Goal: Task Accomplishment & Management: Use online tool/utility

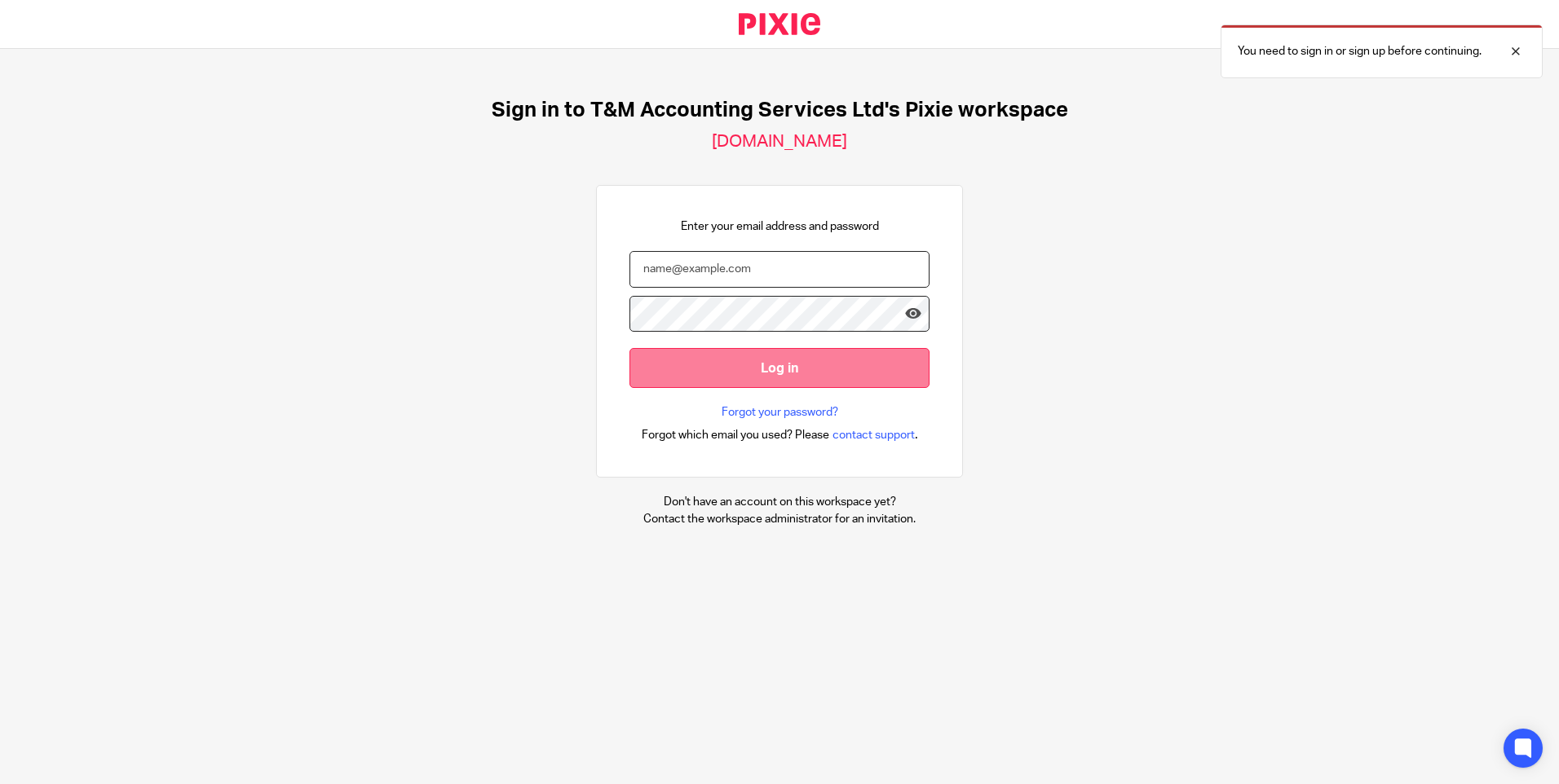
type input "[EMAIL_ADDRESS][DOMAIN_NAME]"
click at [751, 371] on input "Log in" at bounding box center [780, 368] width 300 height 40
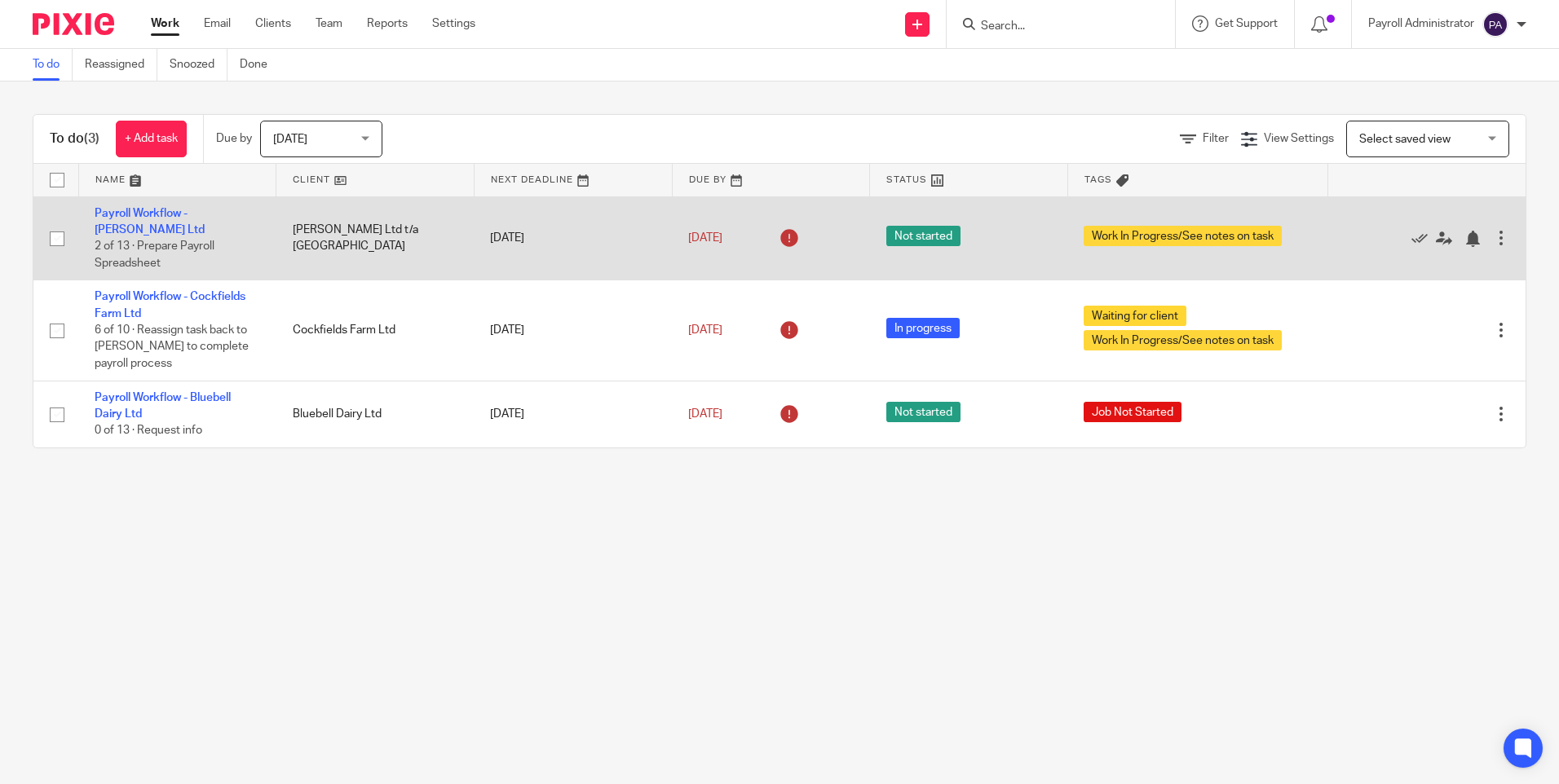
click at [60, 234] on input "checkbox" at bounding box center [56, 239] width 31 height 31
checkbox input "true"
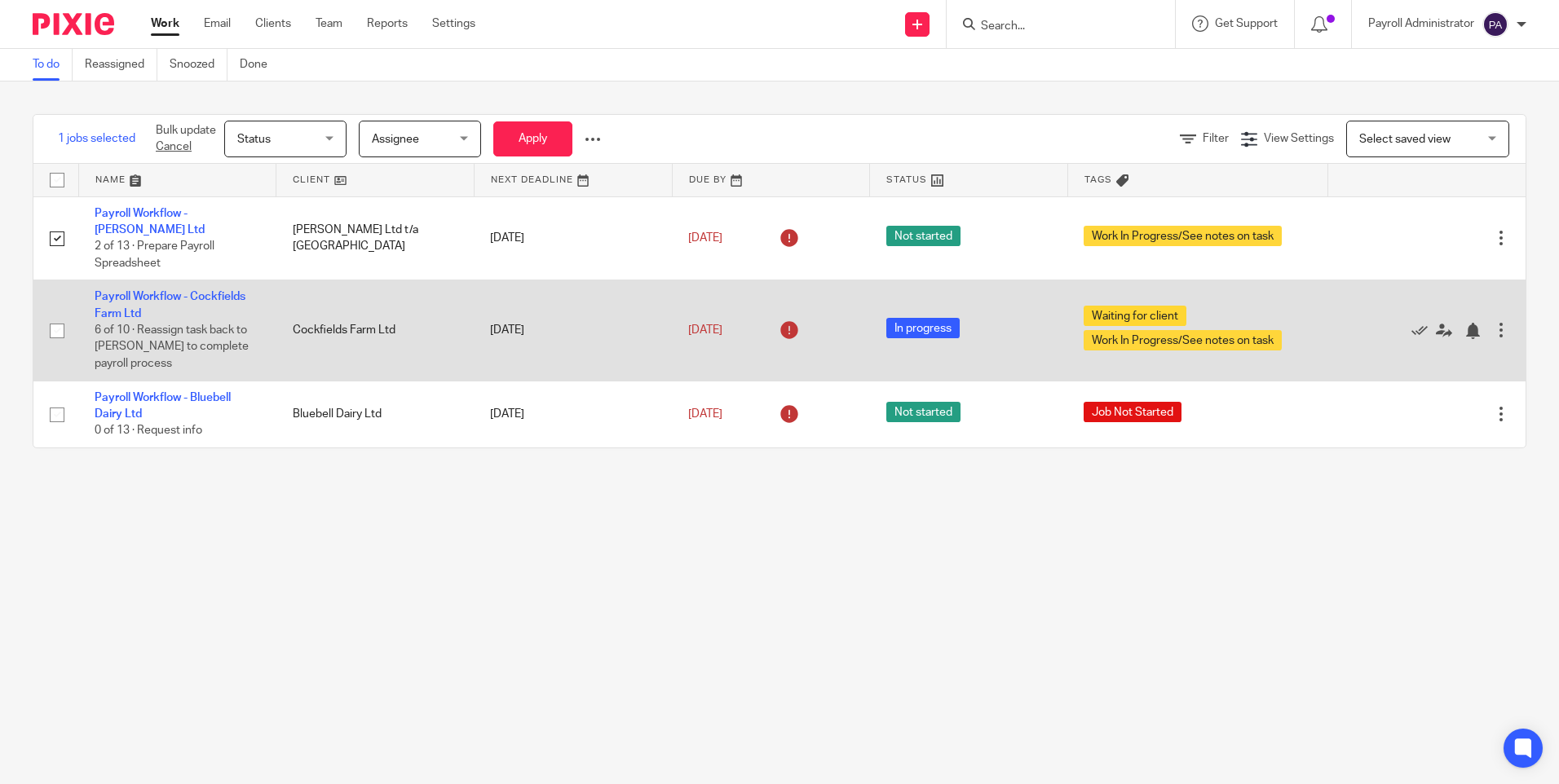
click at [57, 333] on input "checkbox" at bounding box center [56, 331] width 31 height 31
checkbox input "true"
click at [1411, 323] on icon at bounding box center [1419, 331] width 16 height 16
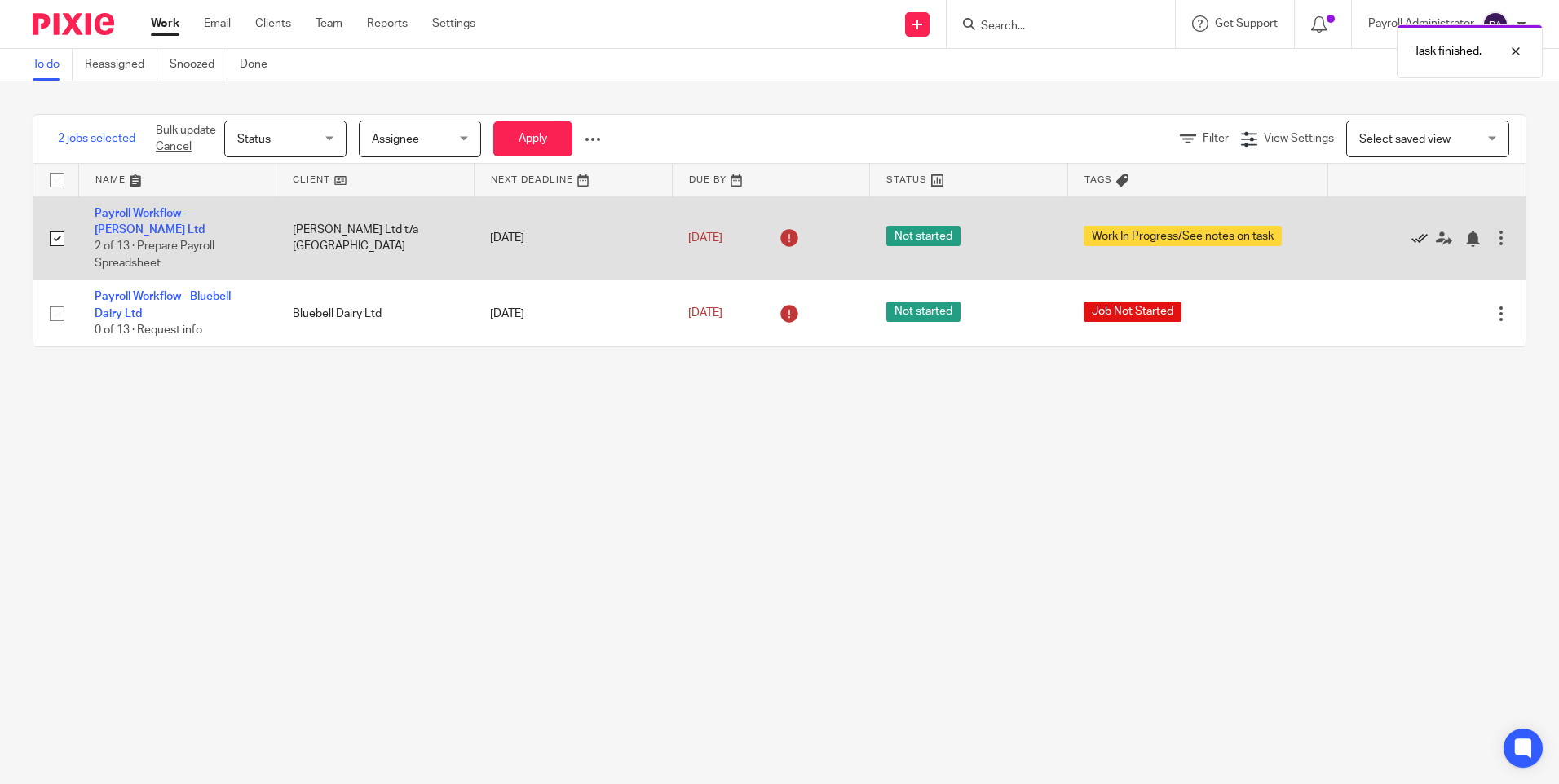
click at [1411, 231] on icon at bounding box center [1419, 239] width 16 height 16
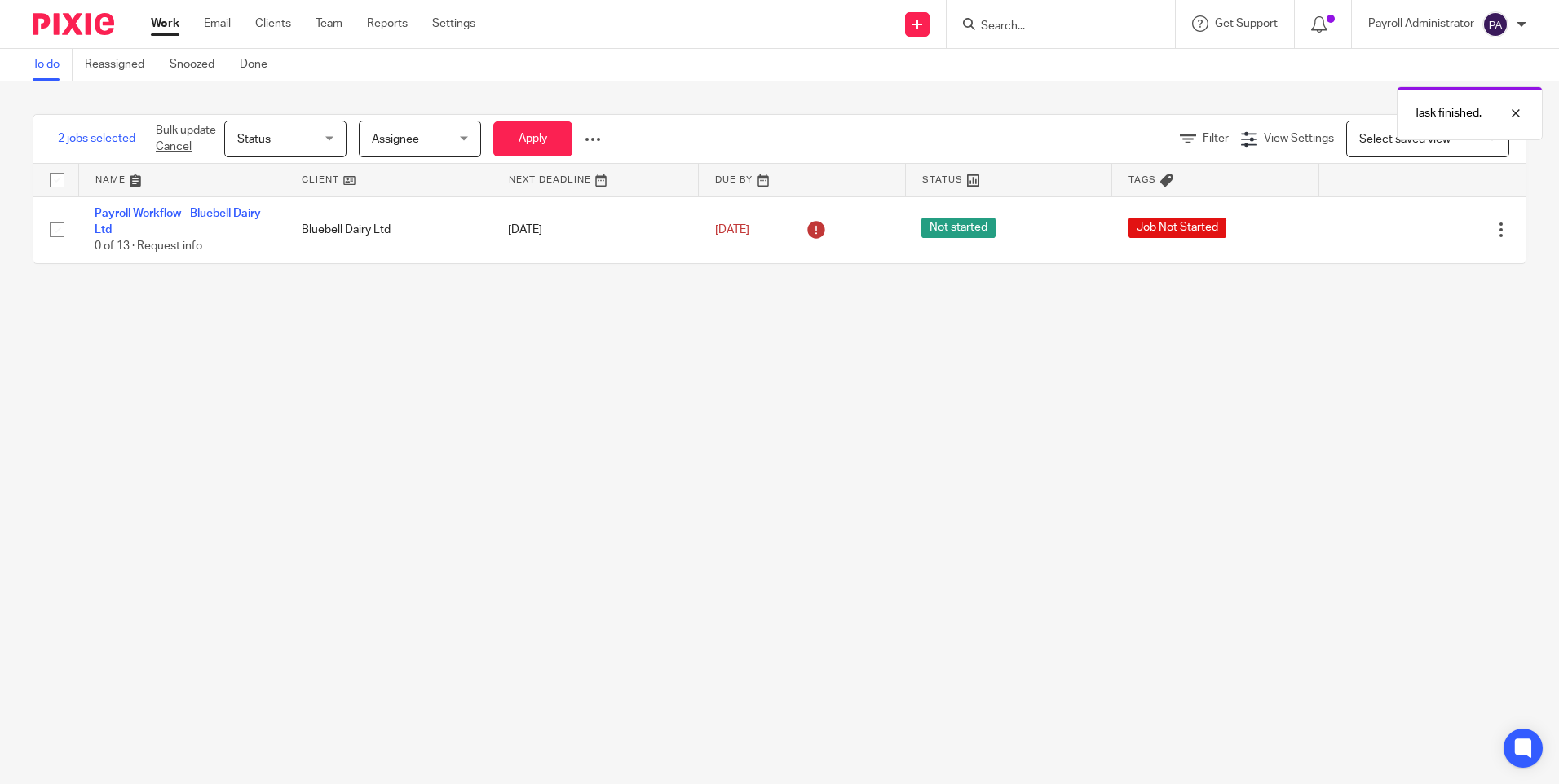
click at [356, 350] on main "To do Reassigned Snoozed Done 2 jobs selected Bulk update Cancel Status Status …" at bounding box center [780, 392] width 1559 height 784
click at [301, 141] on span "Status" at bounding box center [280, 139] width 86 height 35
click at [262, 86] on div "2 jobs selected Bulk update Cancel Status Status Status Not started In progress…" at bounding box center [780, 188] width 1559 height 215
click at [228, 32] on link "Email" at bounding box center [217, 24] width 27 height 16
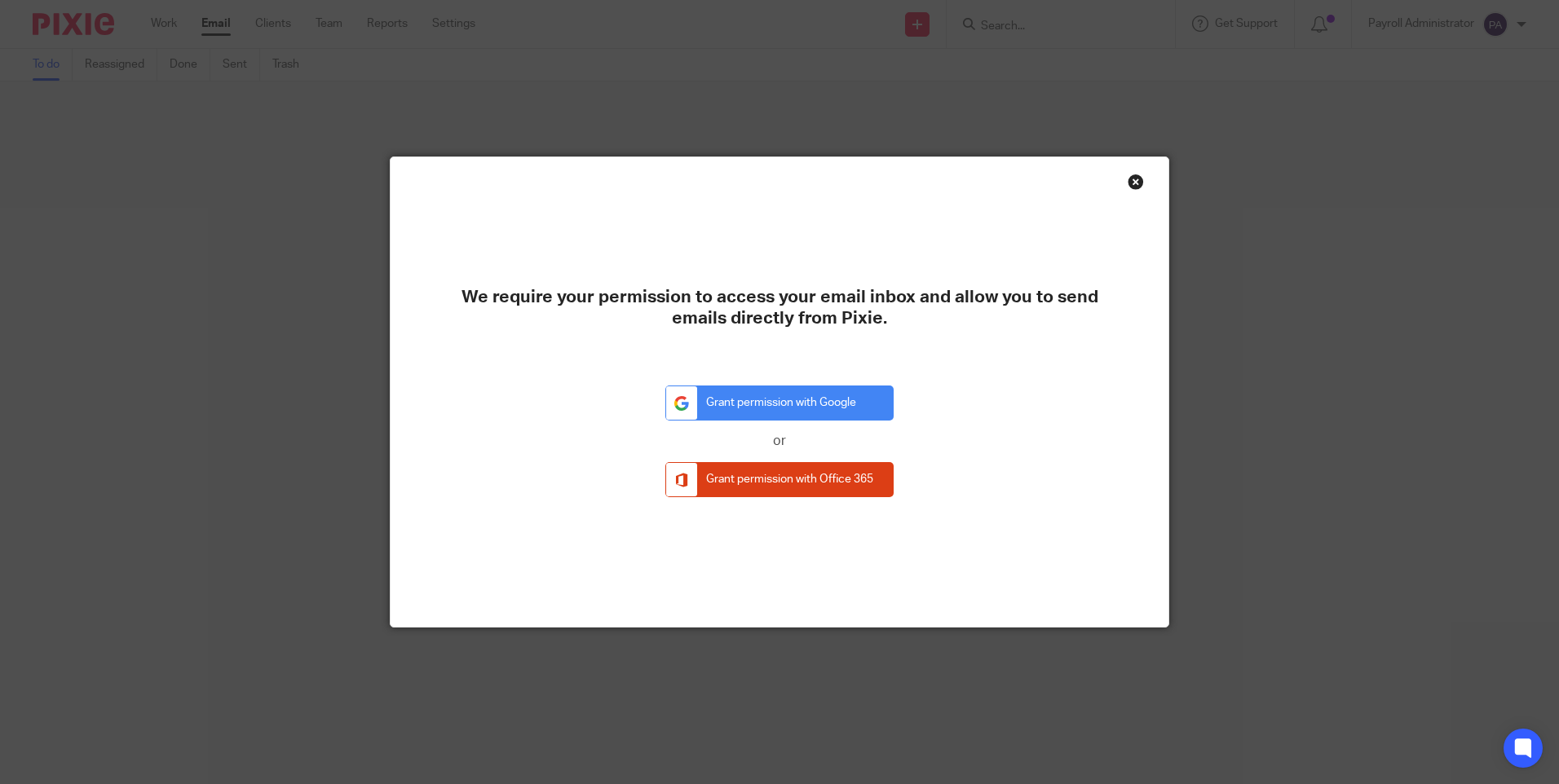
click at [1133, 176] on div "Close this dialog window" at bounding box center [1136, 181] width 16 height 16
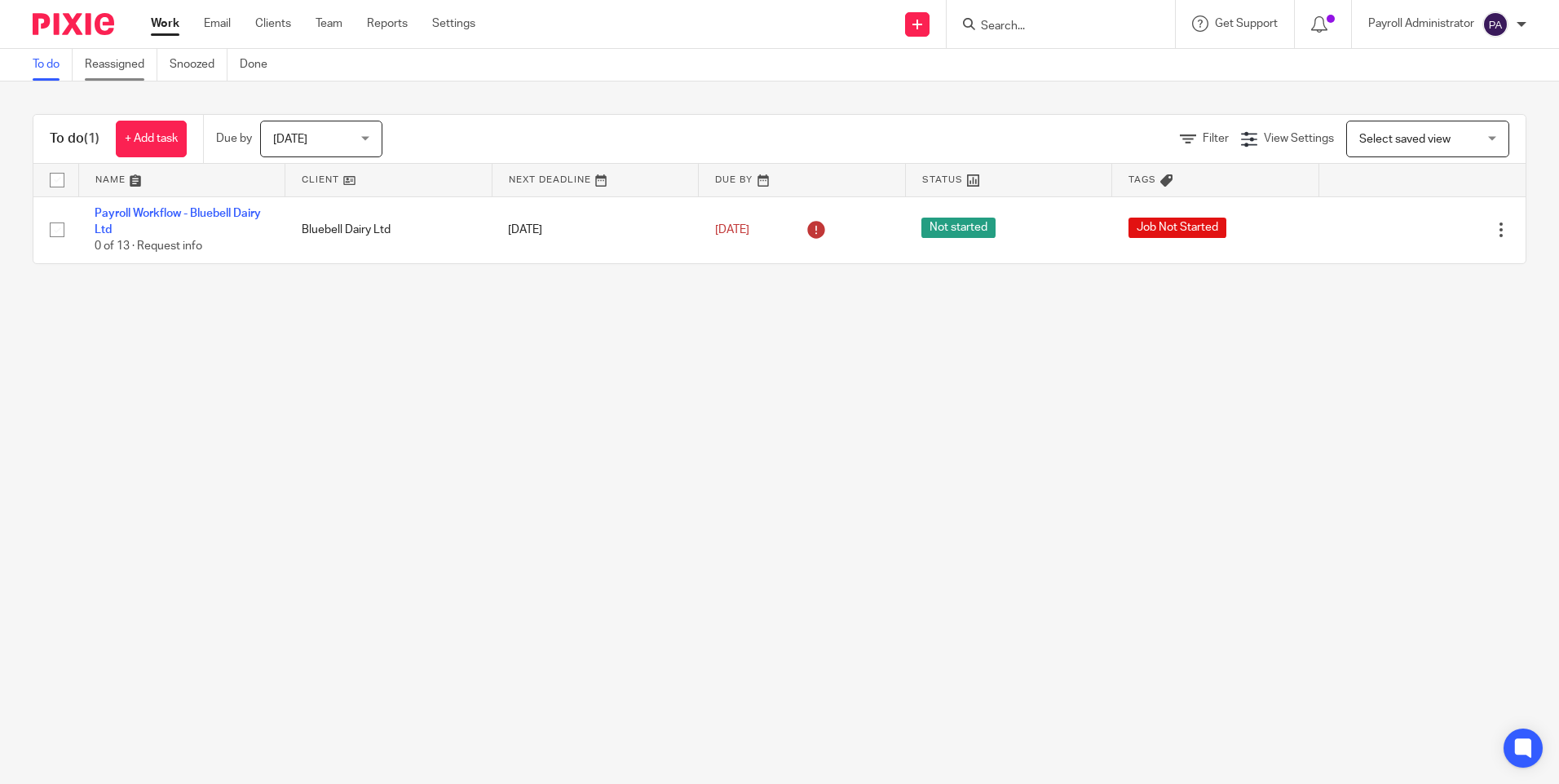
click at [90, 65] on link "Reassigned" at bounding box center [121, 64] width 72 height 32
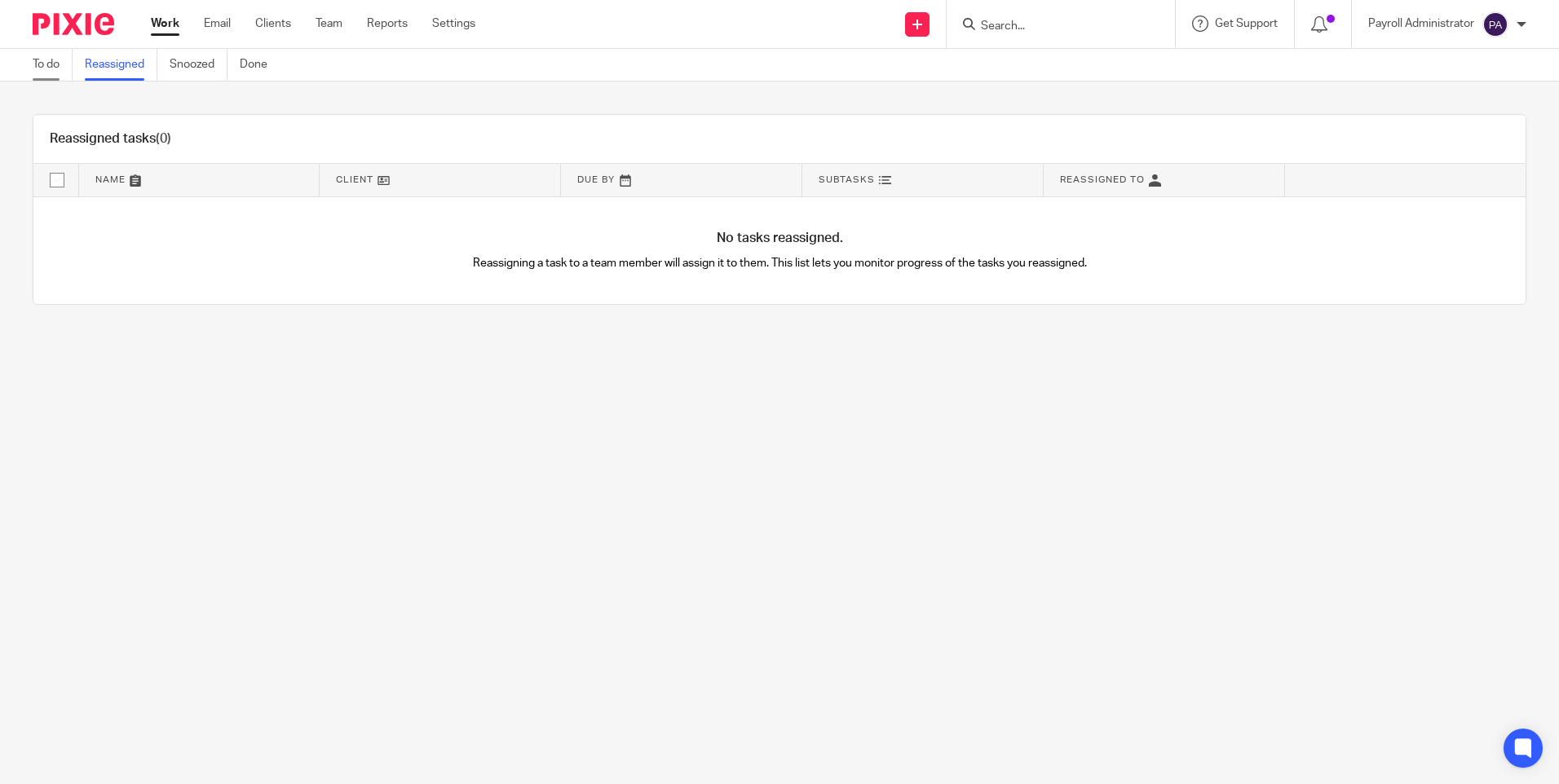
click at [49, 68] on link "To do" at bounding box center [52, 64] width 40 height 32
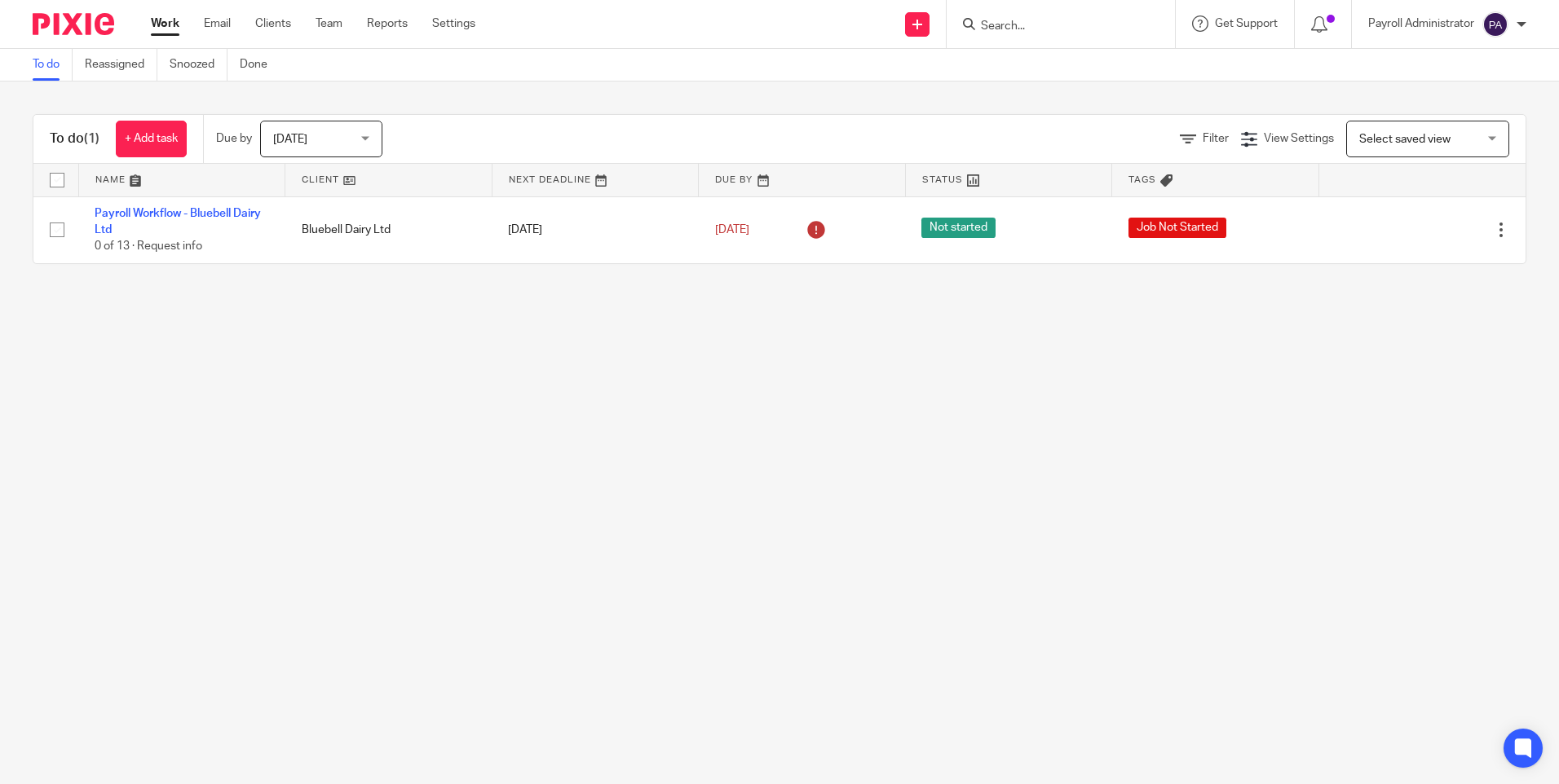
click at [343, 125] on span "[DATE]" at bounding box center [316, 139] width 86 height 35
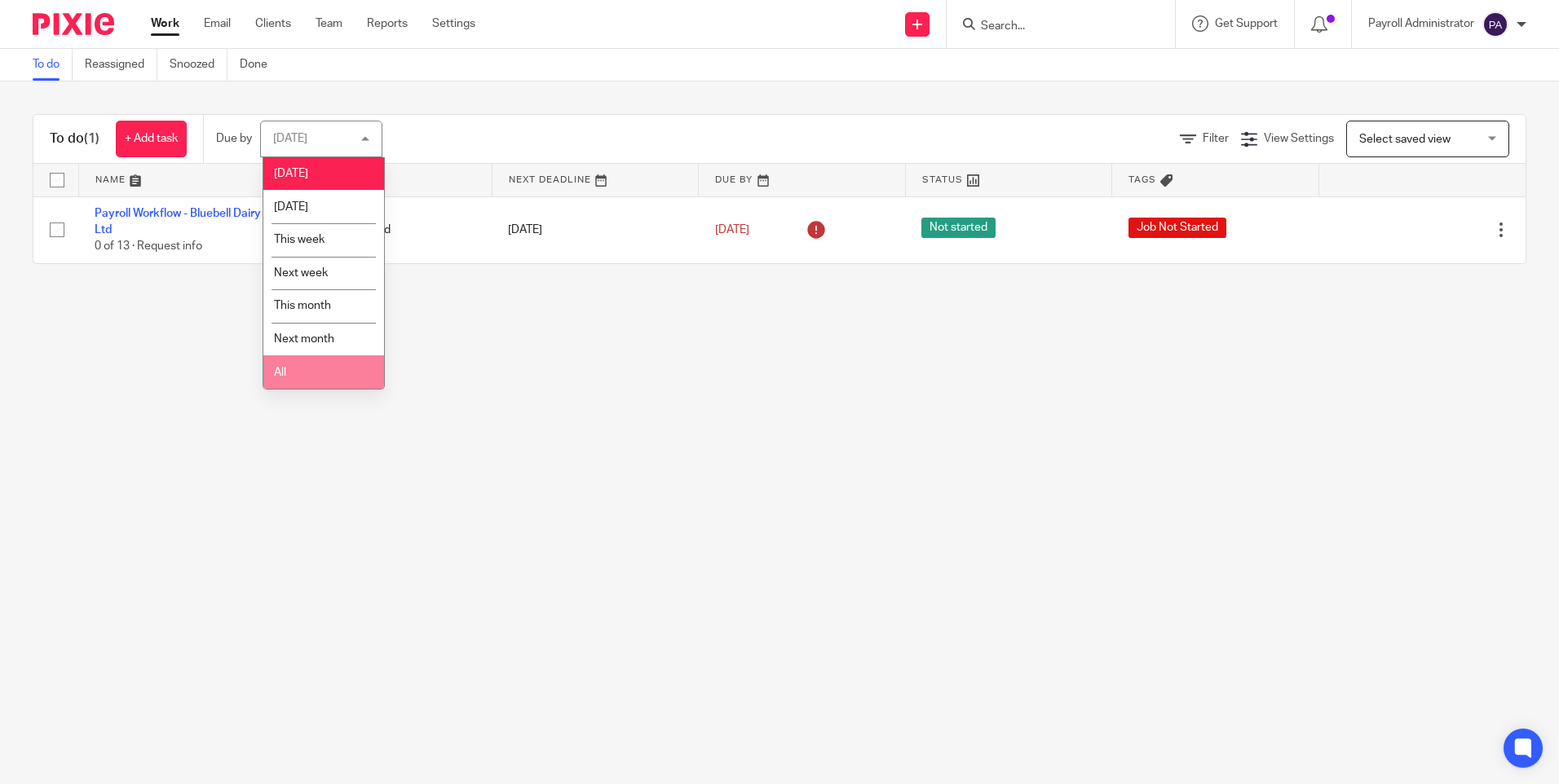
click at [298, 373] on li "All" at bounding box center [324, 372] width 121 height 34
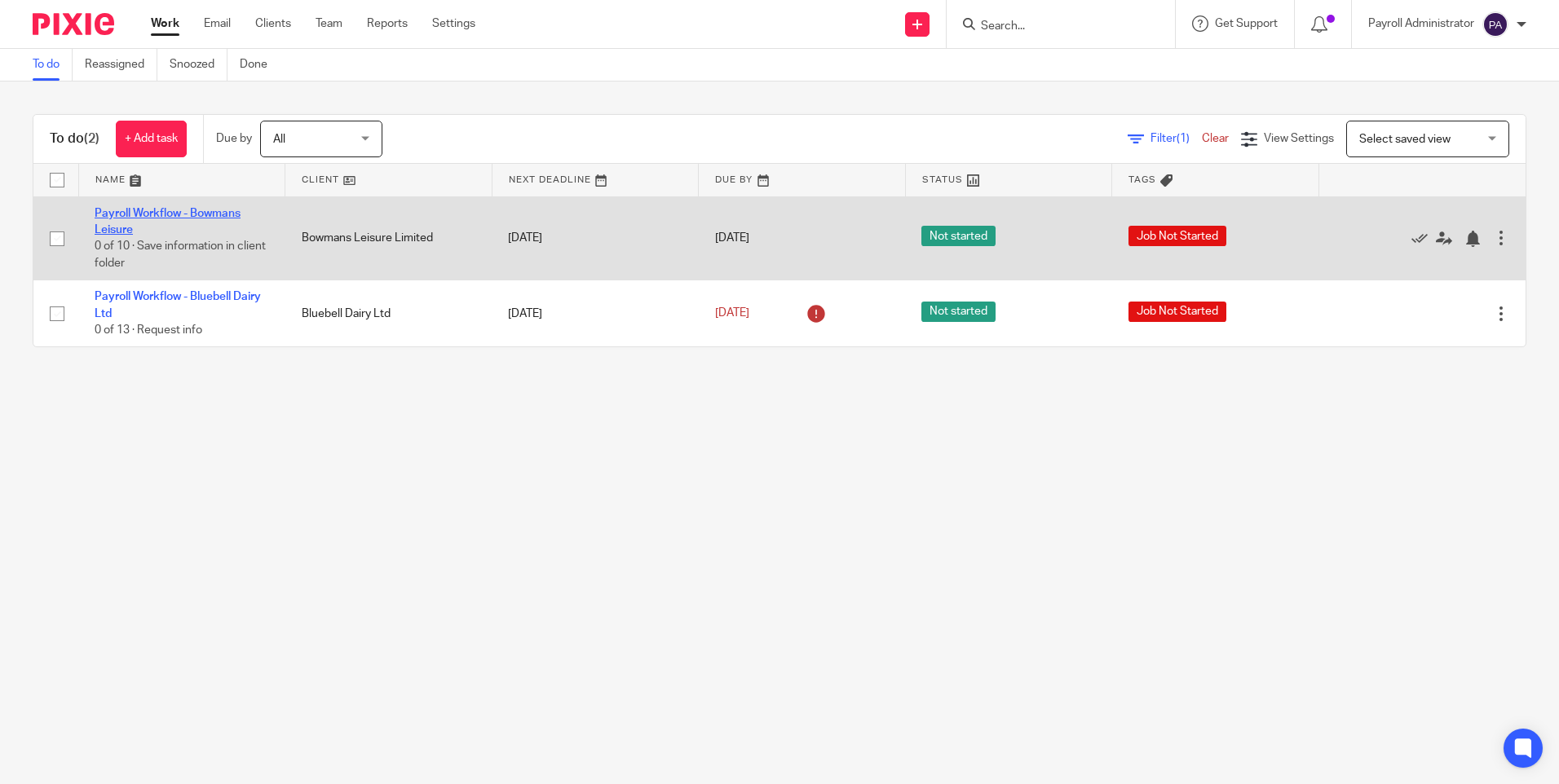
click at [201, 213] on link "Payroll Workflow - Bowmans Leisure" at bounding box center [167, 222] width 146 height 28
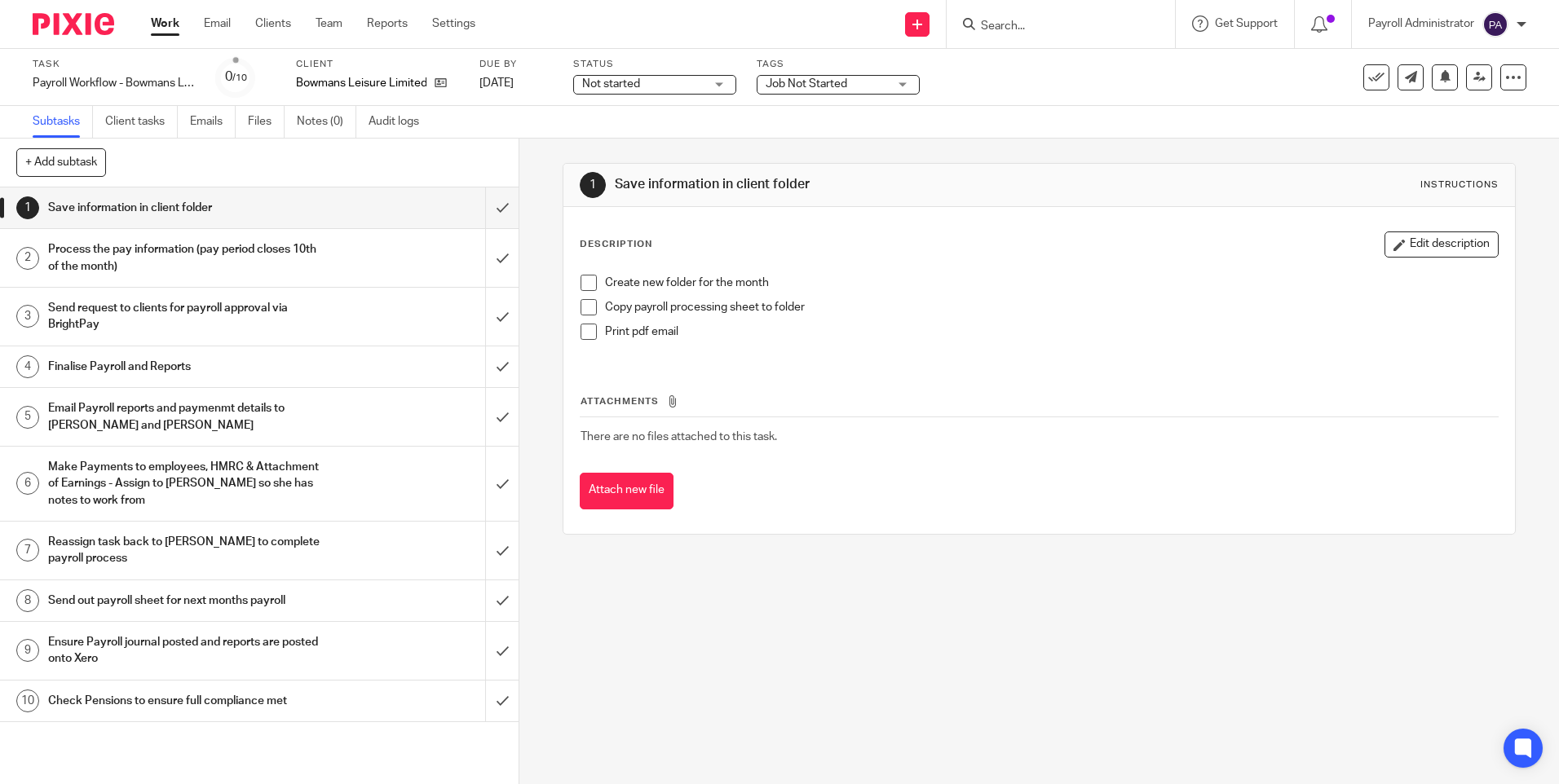
click at [652, 76] on span "Not started" at bounding box center [644, 84] width 123 height 17
click at [632, 136] on li "In progress" at bounding box center [655, 144] width 161 height 34
click at [858, 72] on div "Tags Job Not Started In review (client) Job Not Started Urgent Waiting for clie…" at bounding box center [838, 77] width 163 height 40
click at [855, 80] on span "Job Not Started" at bounding box center [827, 84] width 123 height 17
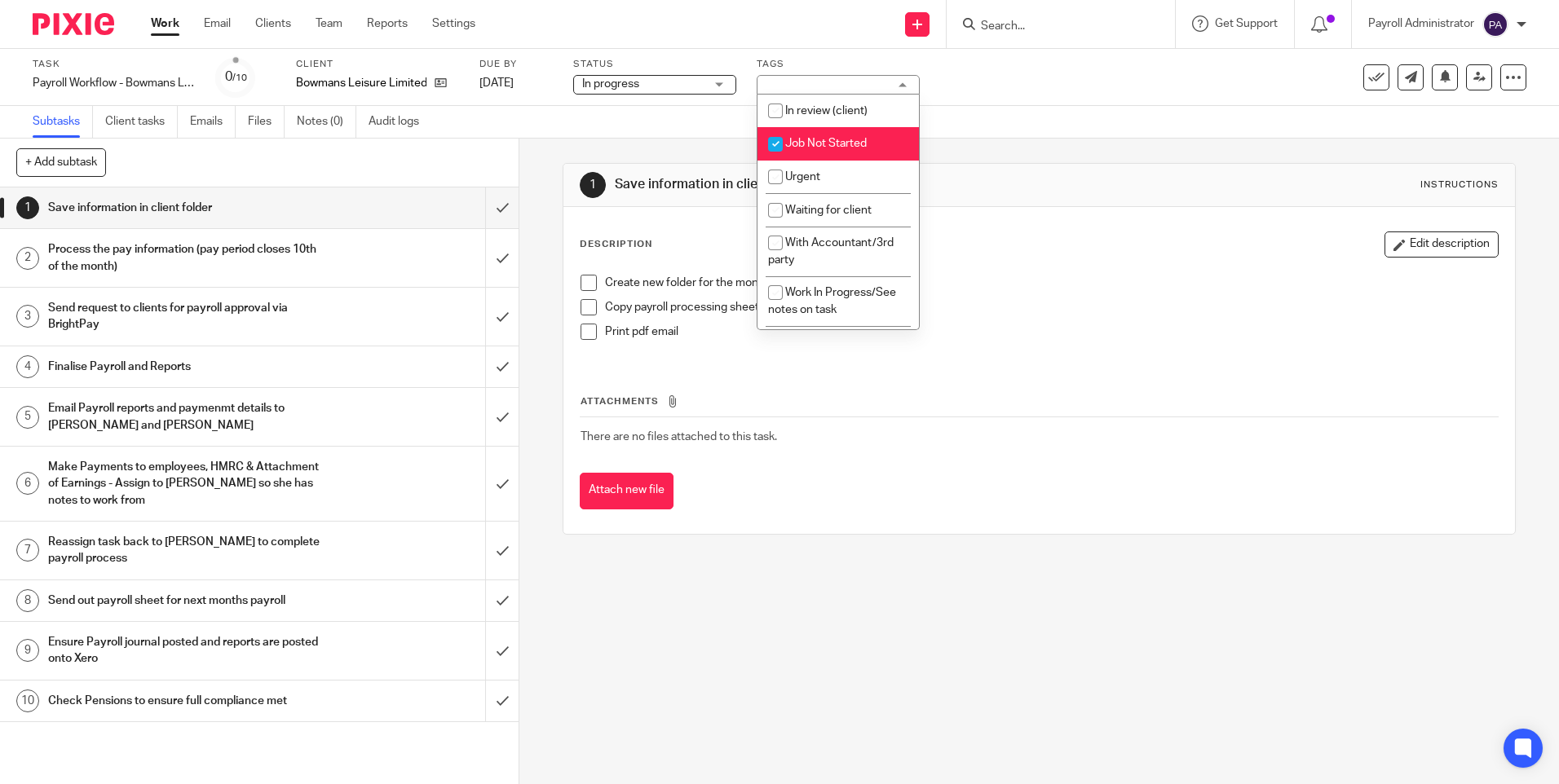
click at [824, 144] on span "Job Not Started" at bounding box center [826, 144] width 81 height 12
checkbox input "false"
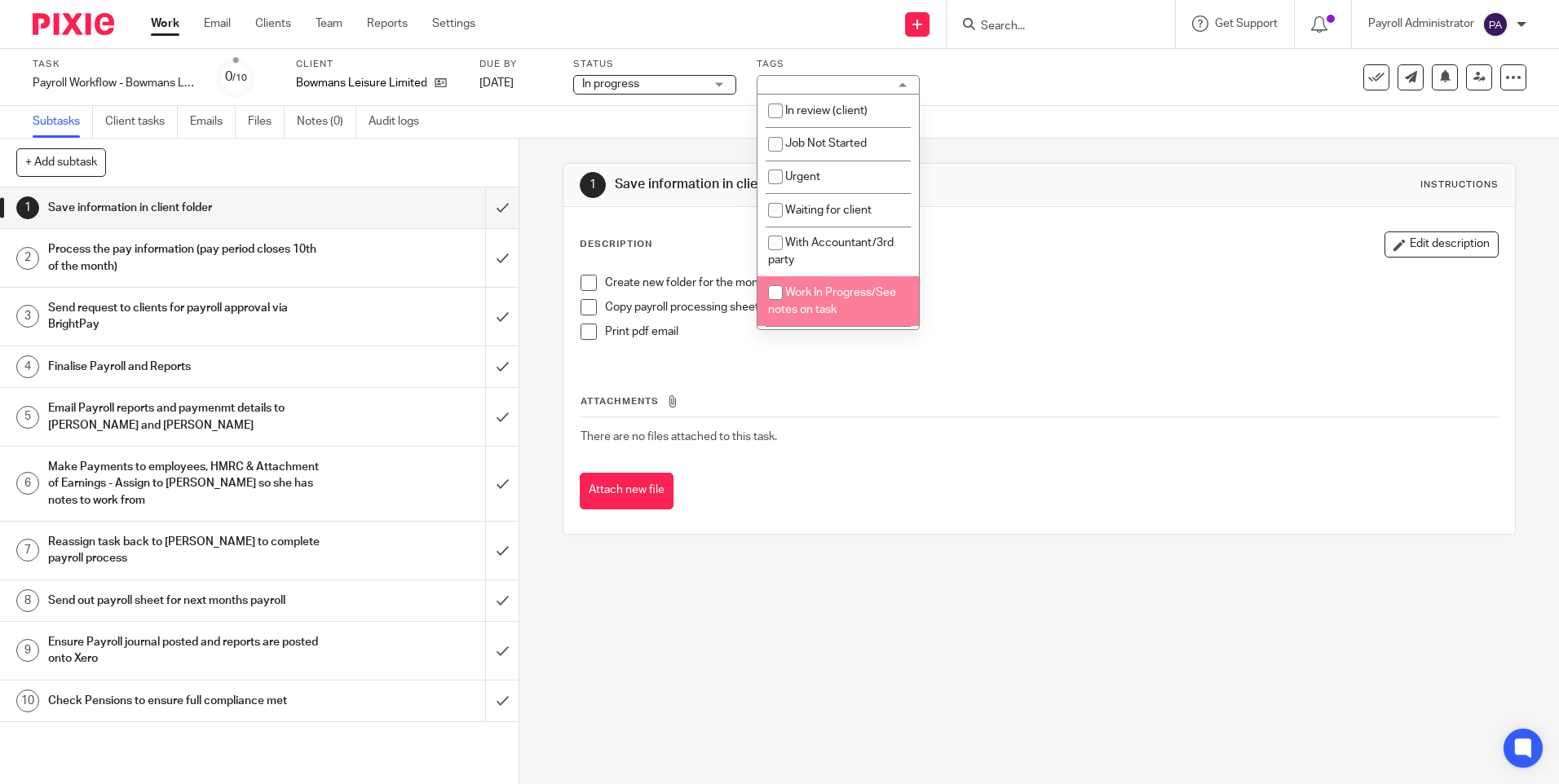
click at [848, 316] on li "Work In Progress/See notes on task" at bounding box center [838, 301] width 161 height 49
checkbox input "true"
click at [844, 522] on div "Description Edit description Create new folder for the month Copy payroll proce…" at bounding box center [1039, 370] width 951 height 327
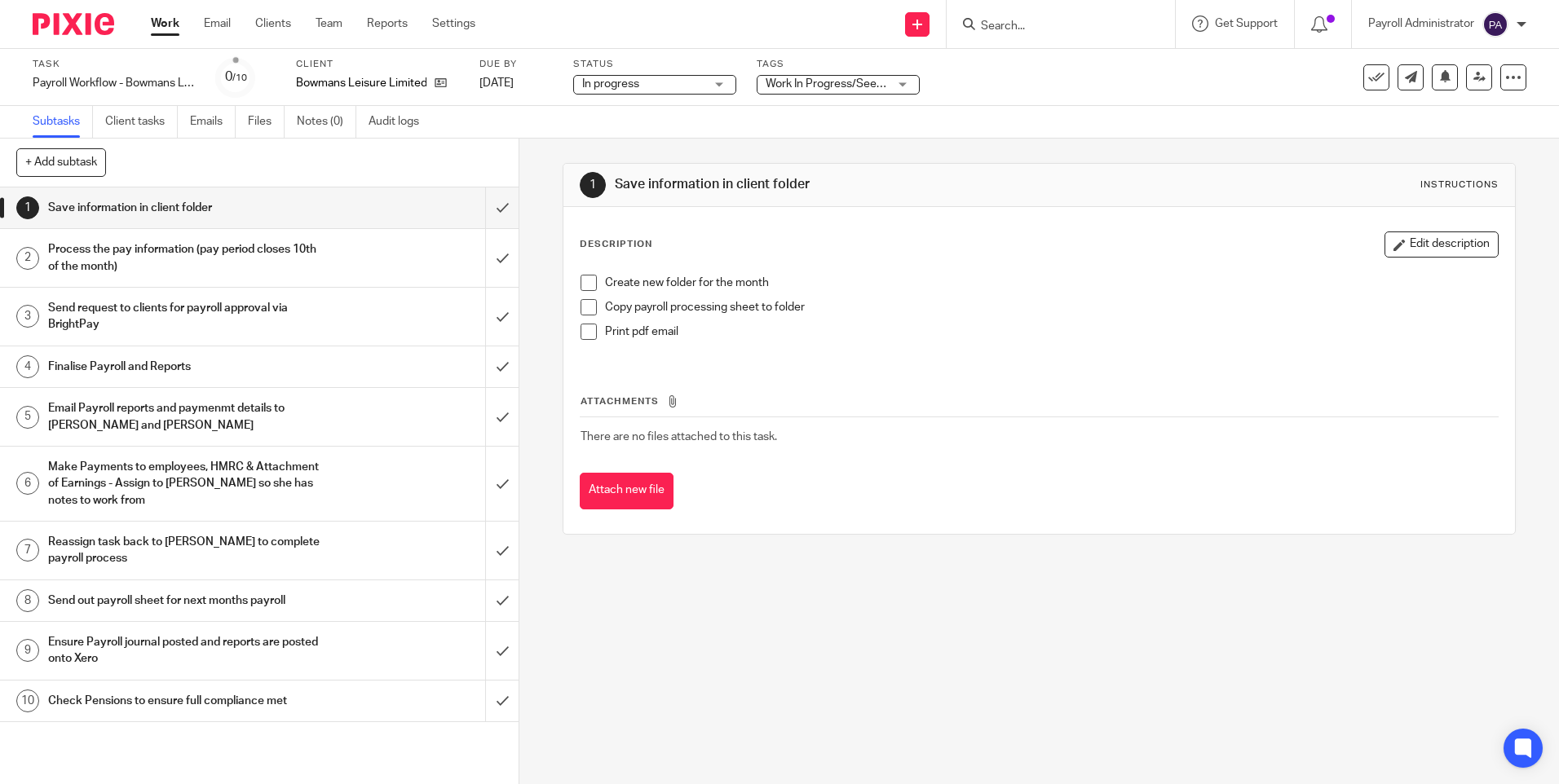
click at [580, 282] on span at bounding box center [588, 282] width 16 height 16
click at [585, 304] on span at bounding box center [588, 307] width 16 height 16
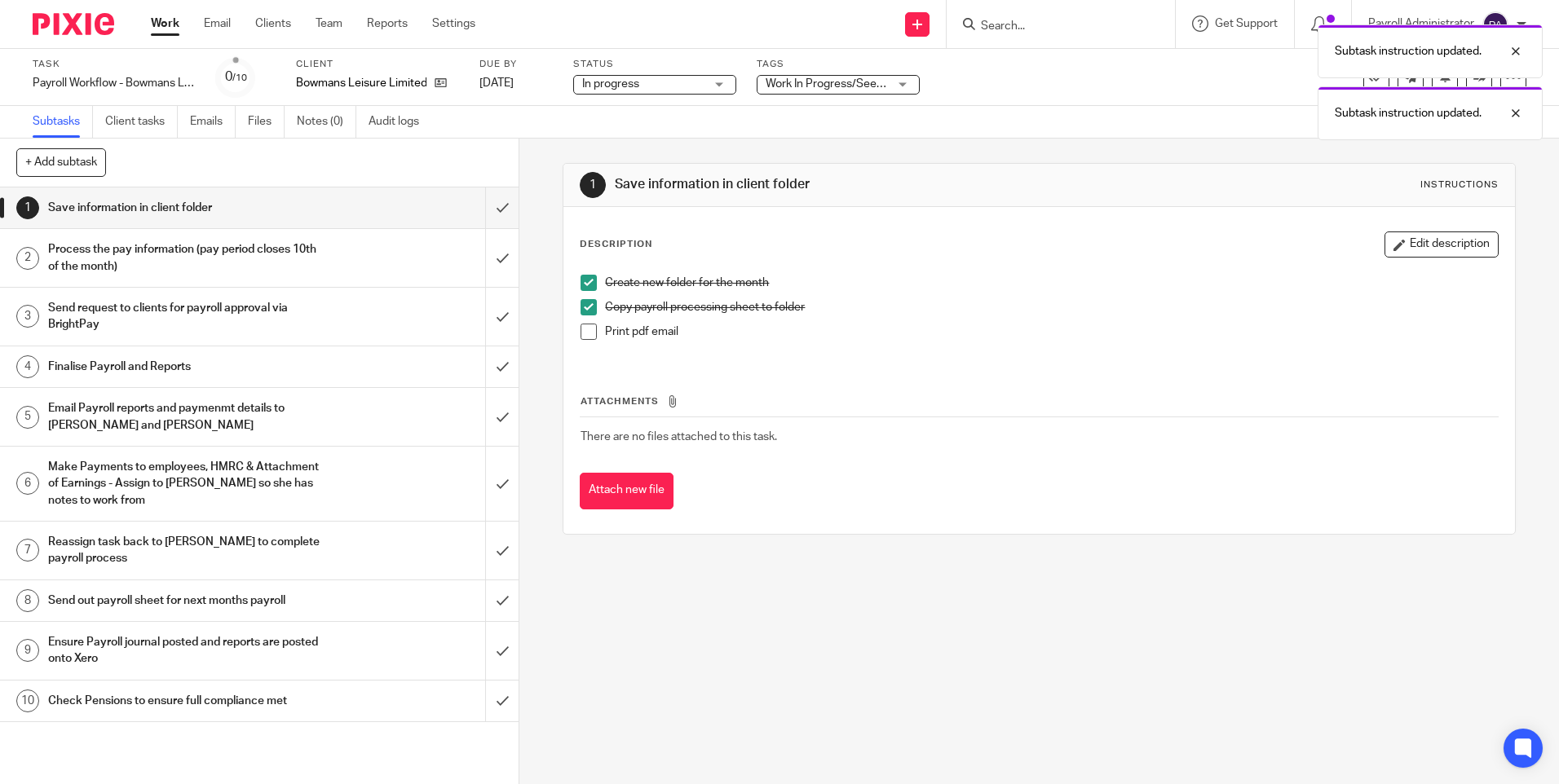
click at [584, 330] on span at bounding box center [588, 332] width 16 height 16
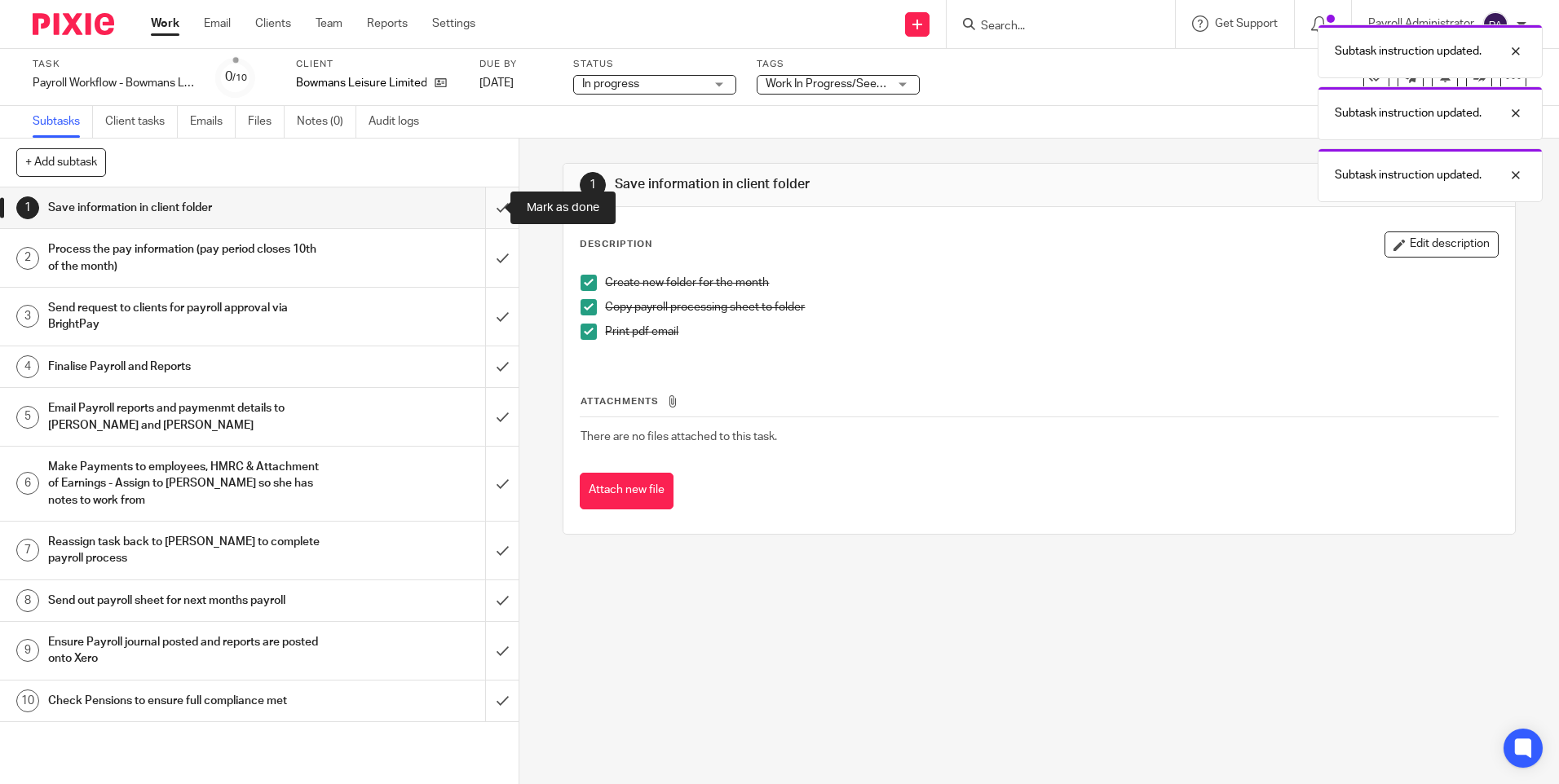
click at [479, 205] on input "submit" at bounding box center [260, 207] width 519 height 41
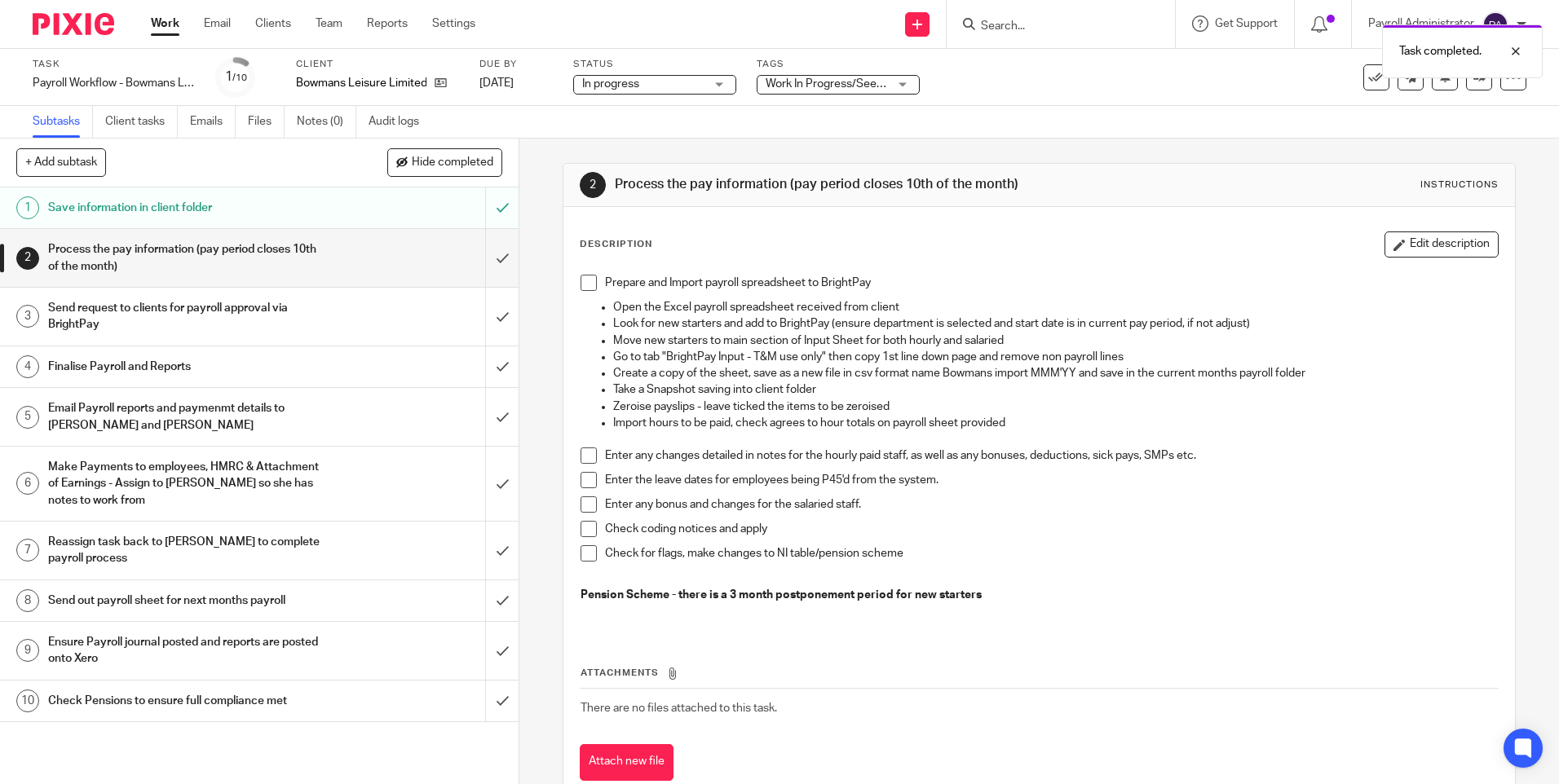
click at [584, 278] on span at bounding box center [588, 282] width 16 height 16
click at [587, 454] on span at bounding box center [588, 455] width 16 height 16
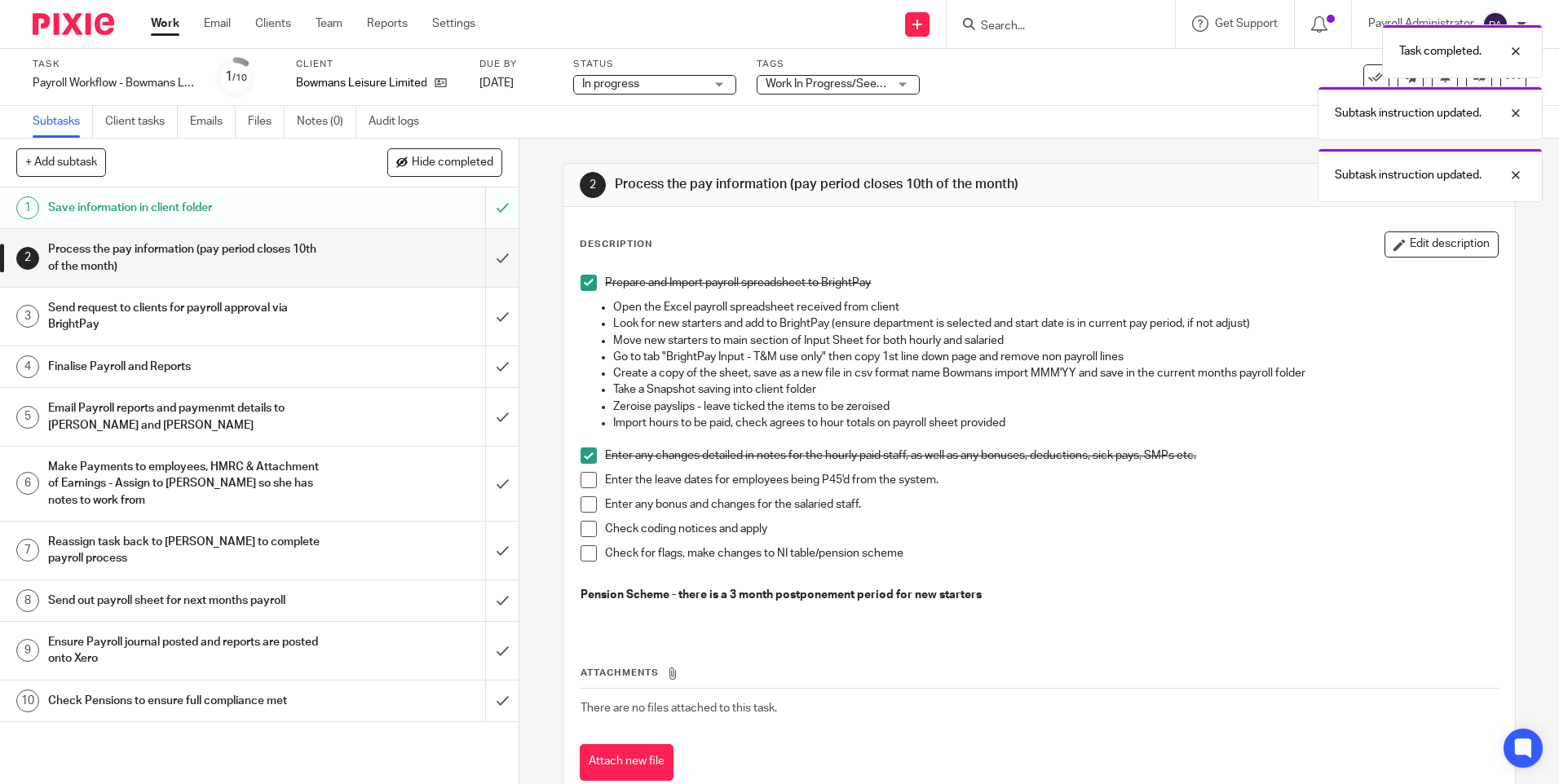
click at [586, 471] on li "Enter any changes detailed in notes for the hourly paid staff, as well as any b…" at bounding box center [1038, 459] width 916 height 25
click at [584, 485] on span at bounding box center [588, 480] width 16 height 16
click at [582, 497] on span at bounding box center [588, 504] width 16 height 16
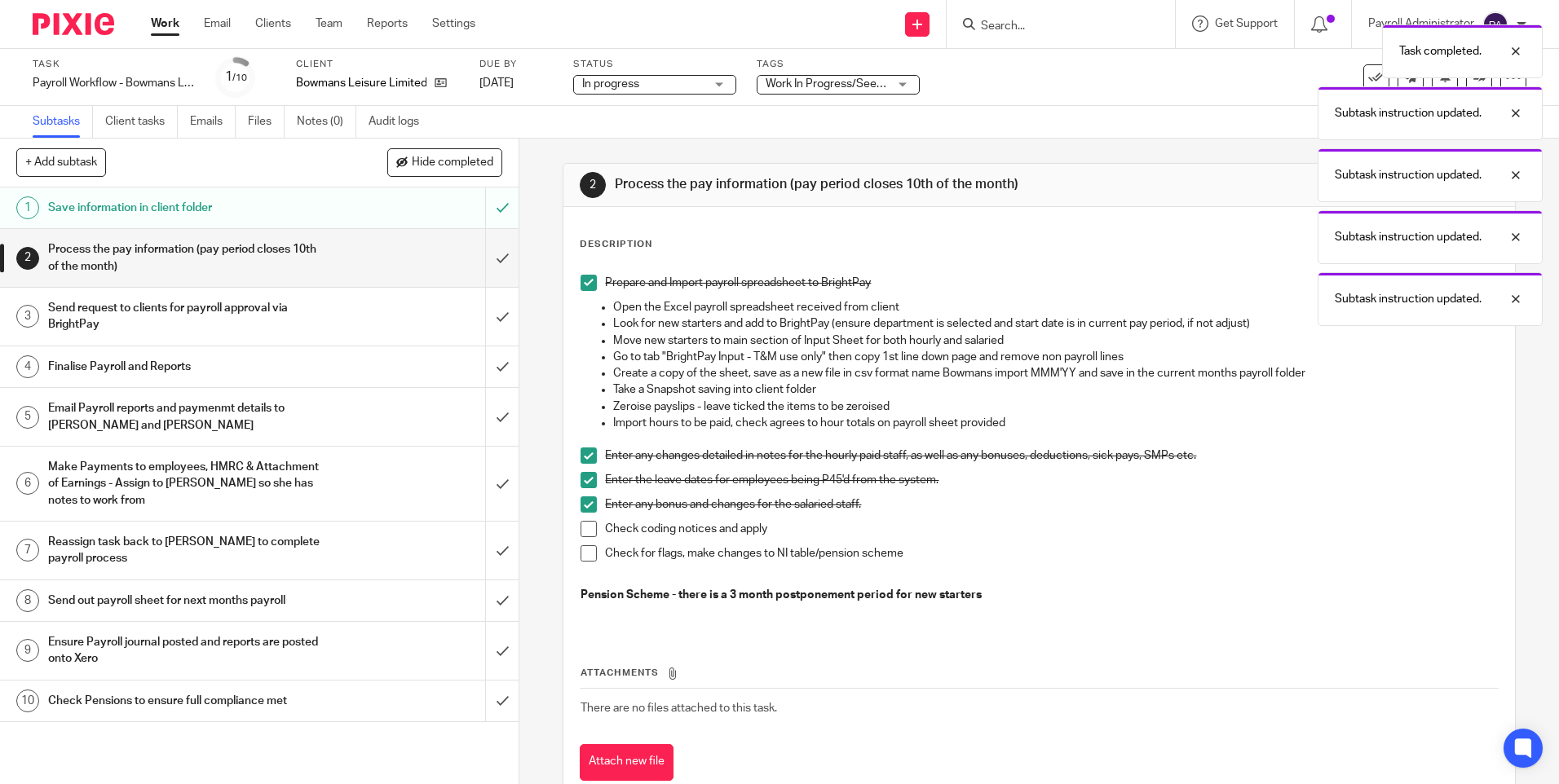
click at [580, 527] on span at bounding box center [588, 529] width 16 height 16
click at [588, 556] on span at bounding box center [588, 553] width 16 height 16
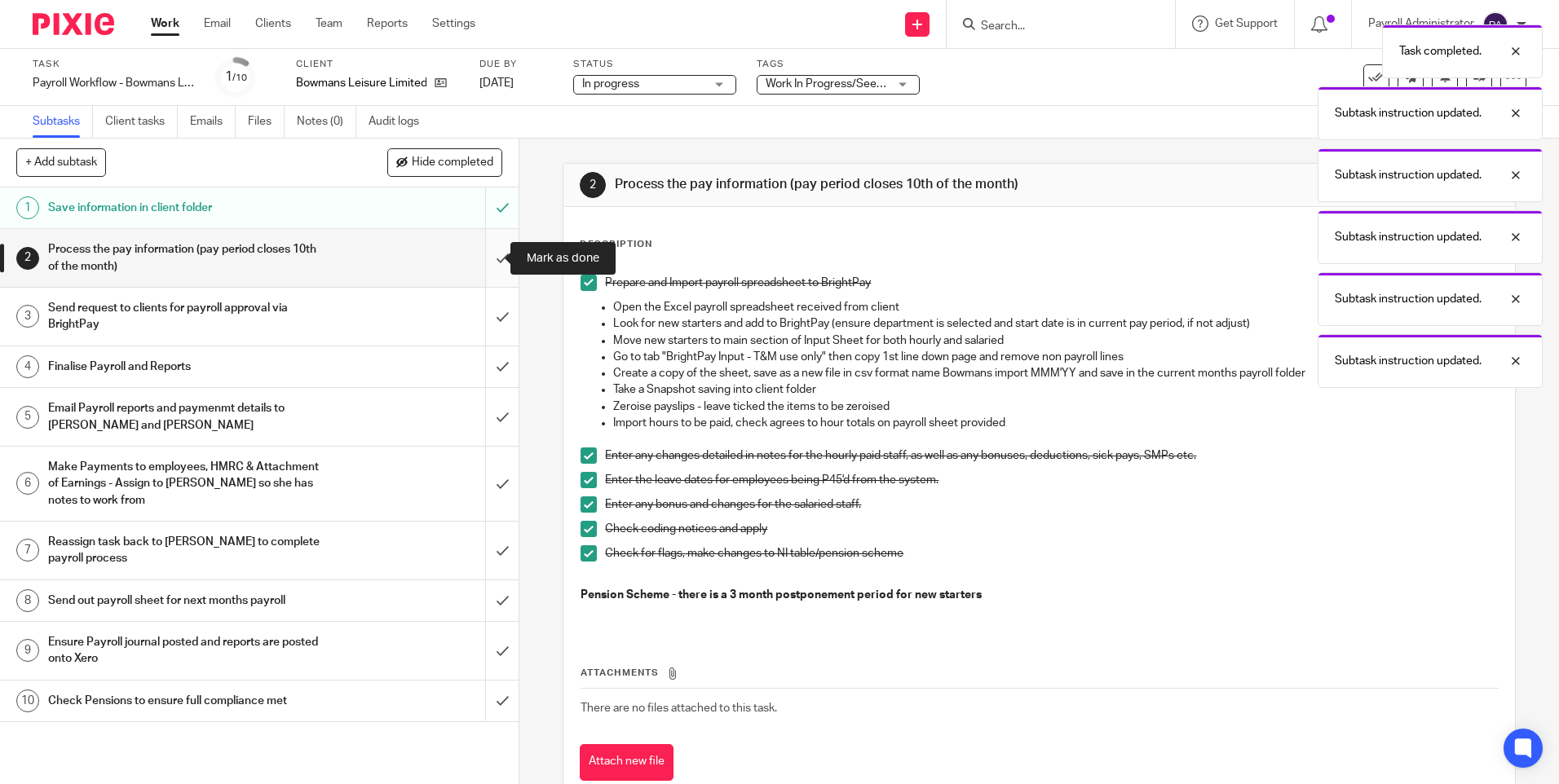
click at [490, 264] on input "submit" at bounding box center [260, 257] width 519 height 57
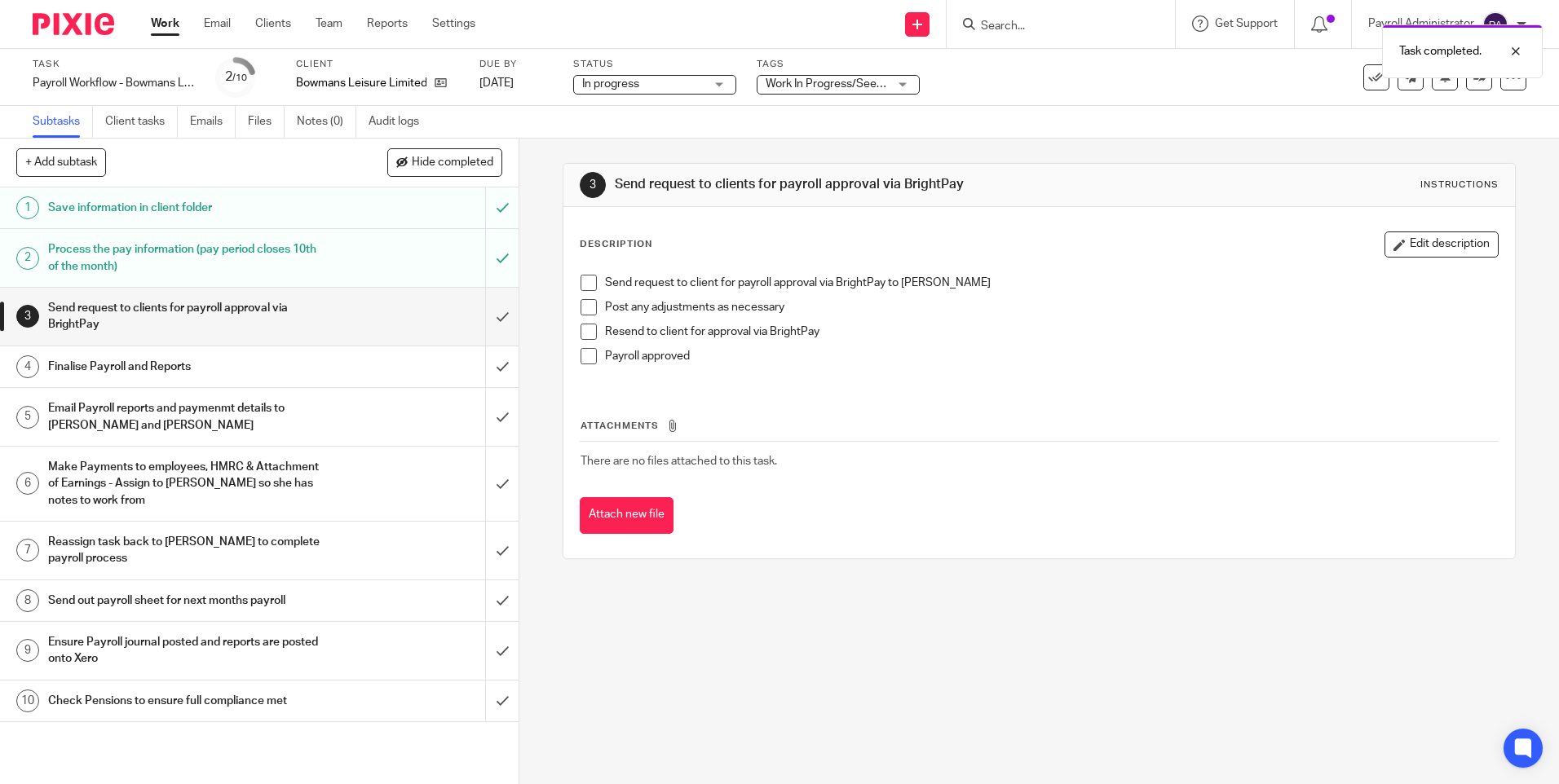
click at [587, 285] on span at bounding box center [588, 282] width 16 height 16
click at [582, 309] on span at bounding box center [588, 307] width 16 height 16
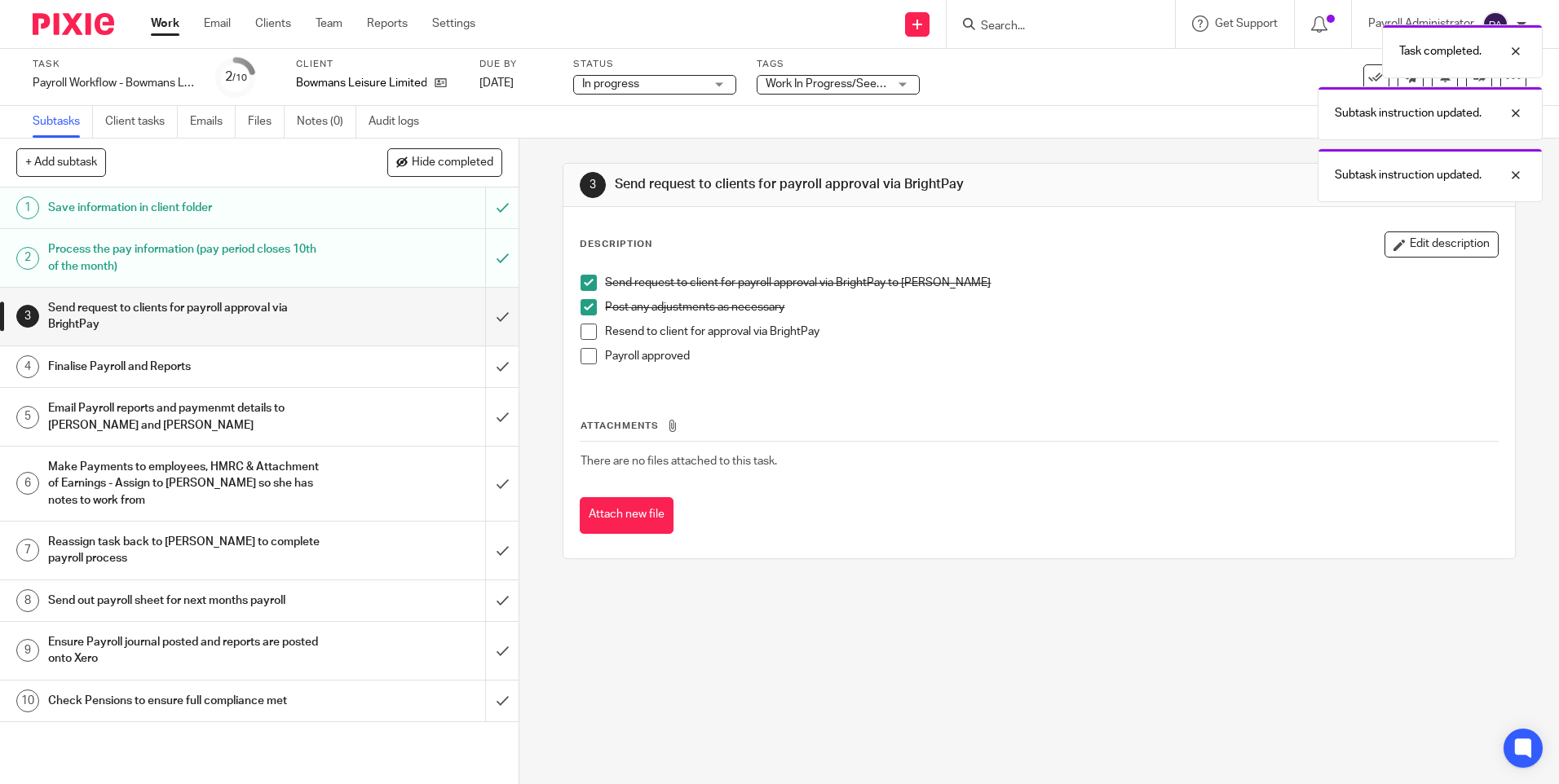
click at [583, 330] on span at bounding box center [588, 332] width 16 height 16
click at [581, 353] on span at bounding box center [588, 356] width 16 height 16
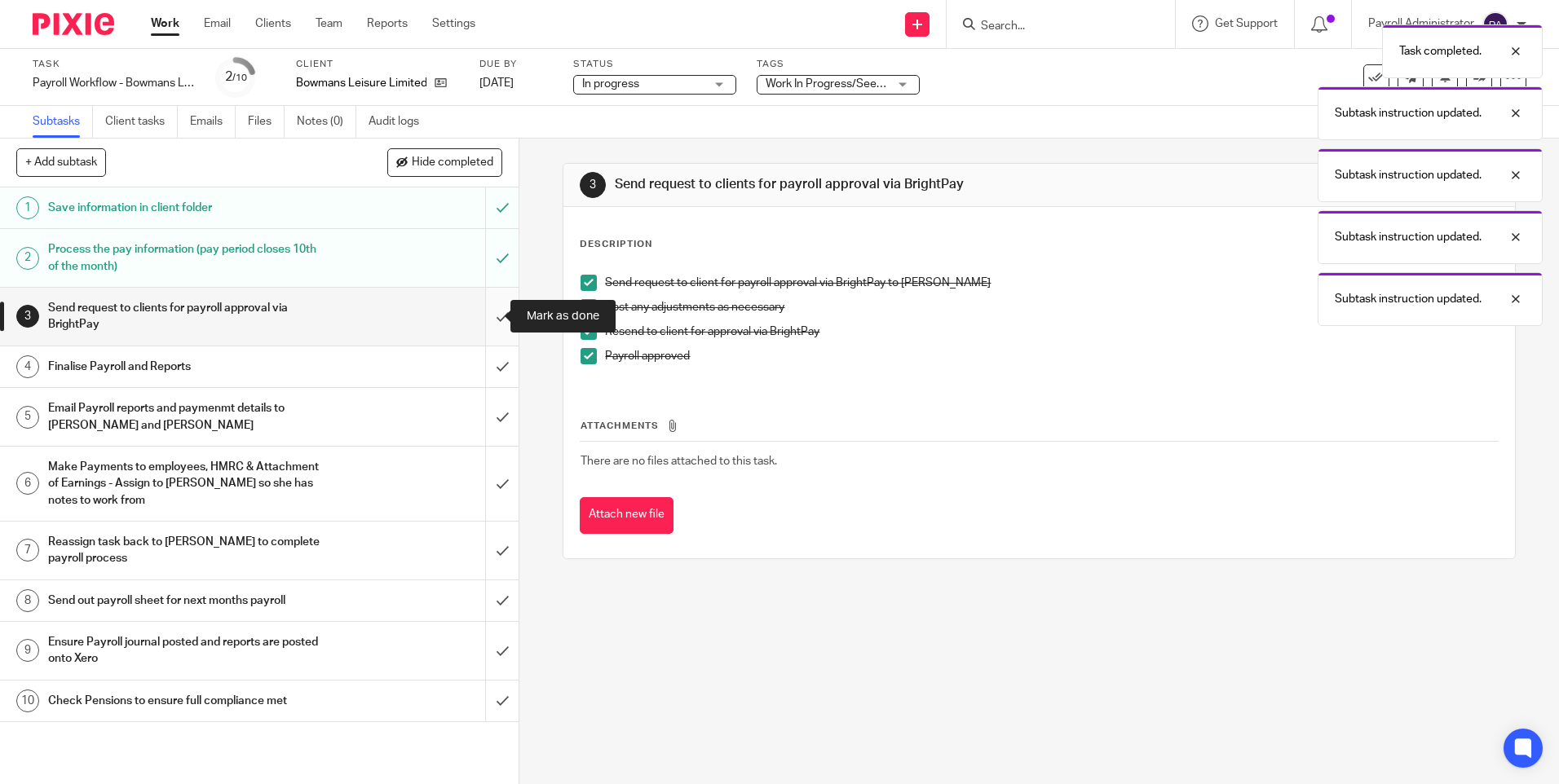
click at [481, 313] on input "submit" at bounding box center [260, 317] width 519 height 57
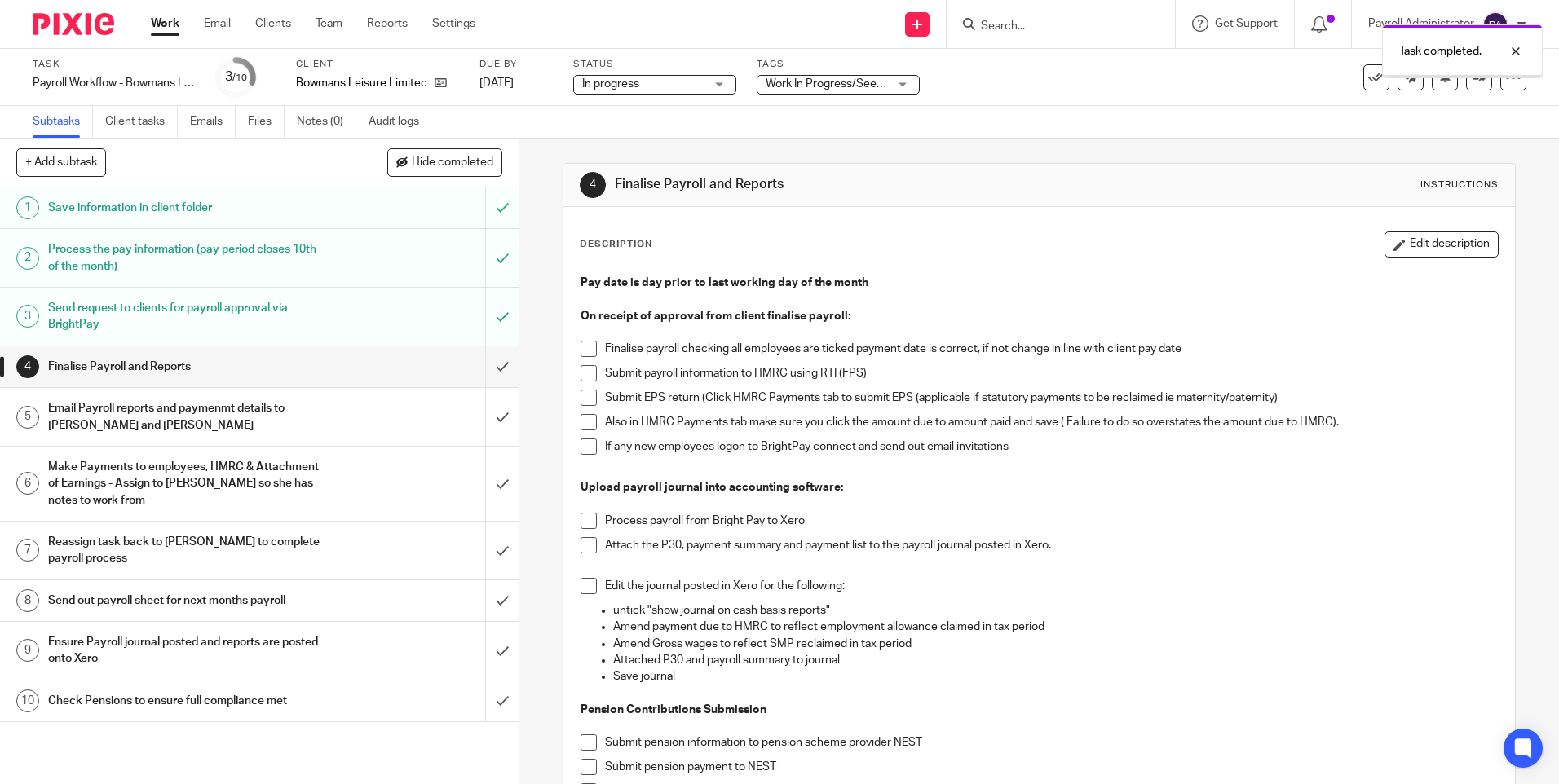
click at [585, 347] on span at bounding box center [588, 348] width 16 height 16
click at [581, 371] on span at bounding box center [588, 373] width 16 height 16
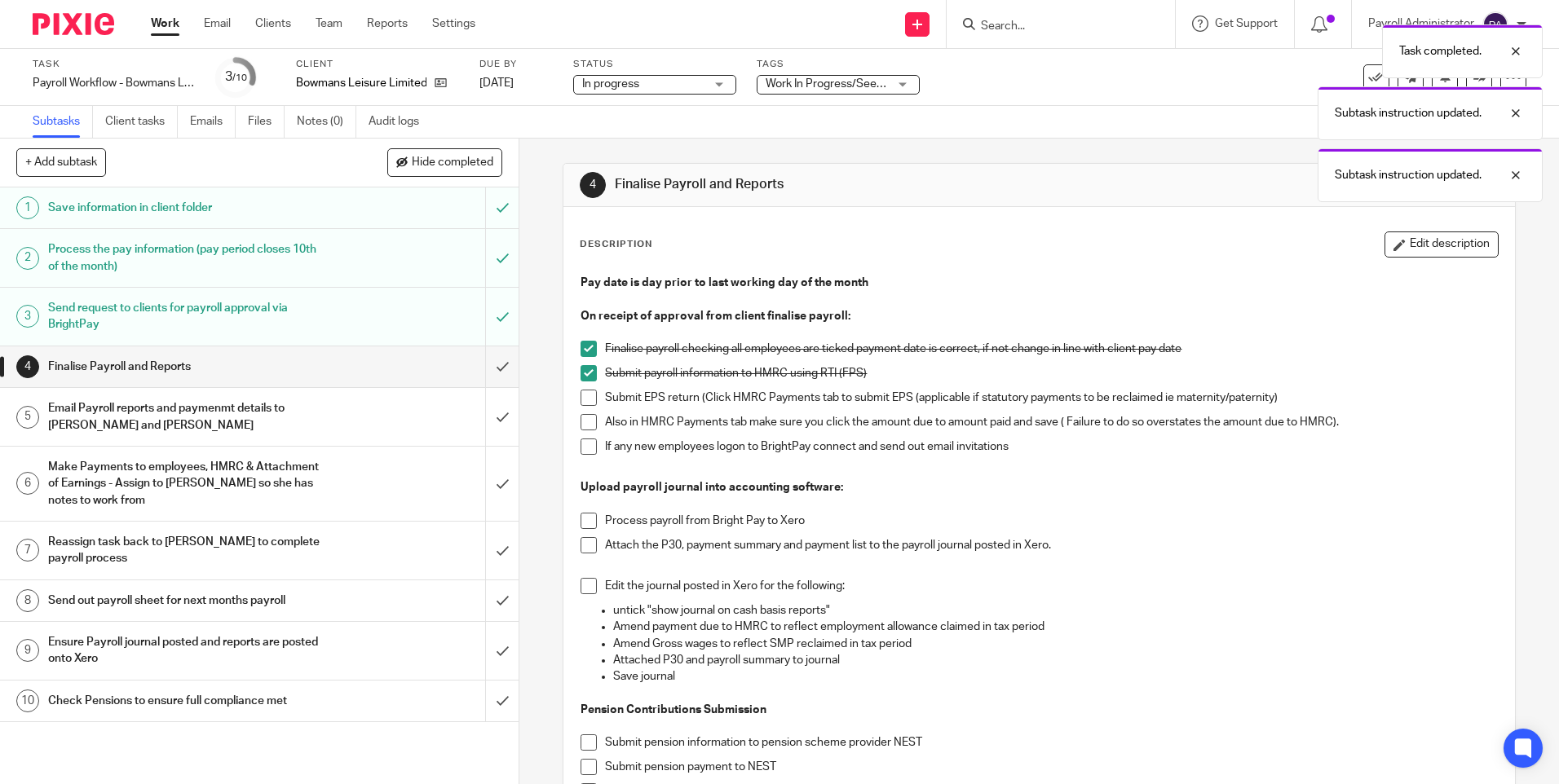
click at [583, 397] on span at bounding box center [588, 398] width 16 height 16
drag, startPoint x: 580, startPoint y: 421, endPoint x: 583, endPoint y: 434, distance: 13.3
click at [580, 422] on span at bounding box center [588, 422] width 16 height 16
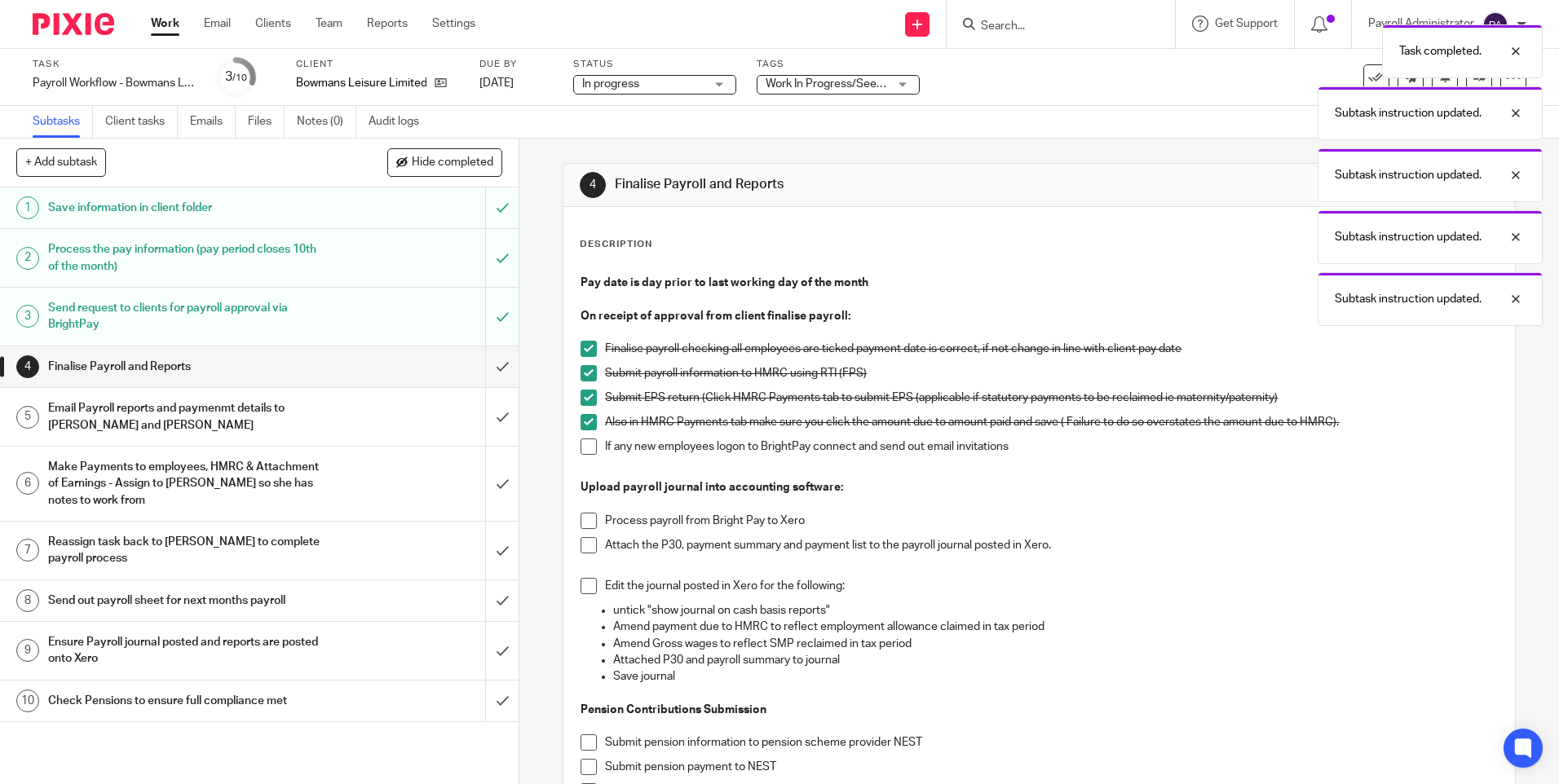
click at [582, 446] on span at bounding box center [588, 446] width 16 height 16
click at [584, 526] on span at bounding box center [588, 521] width 16 height 16
click at [580, 548] on span at bounding box center [588, 545] width 16 height 16
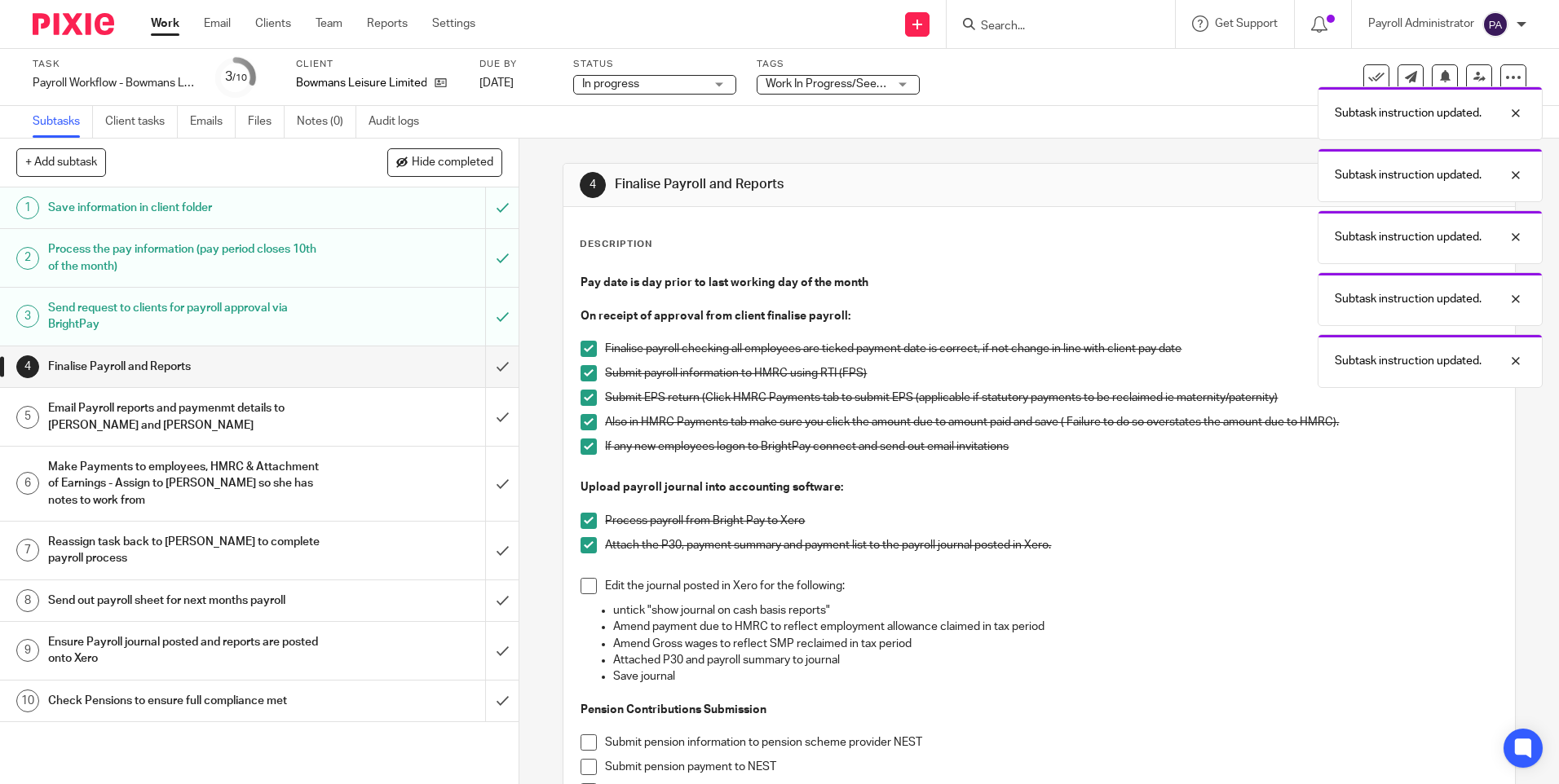
click at [580, 587] on span at bounding box center [588, 586] width 16 height 16
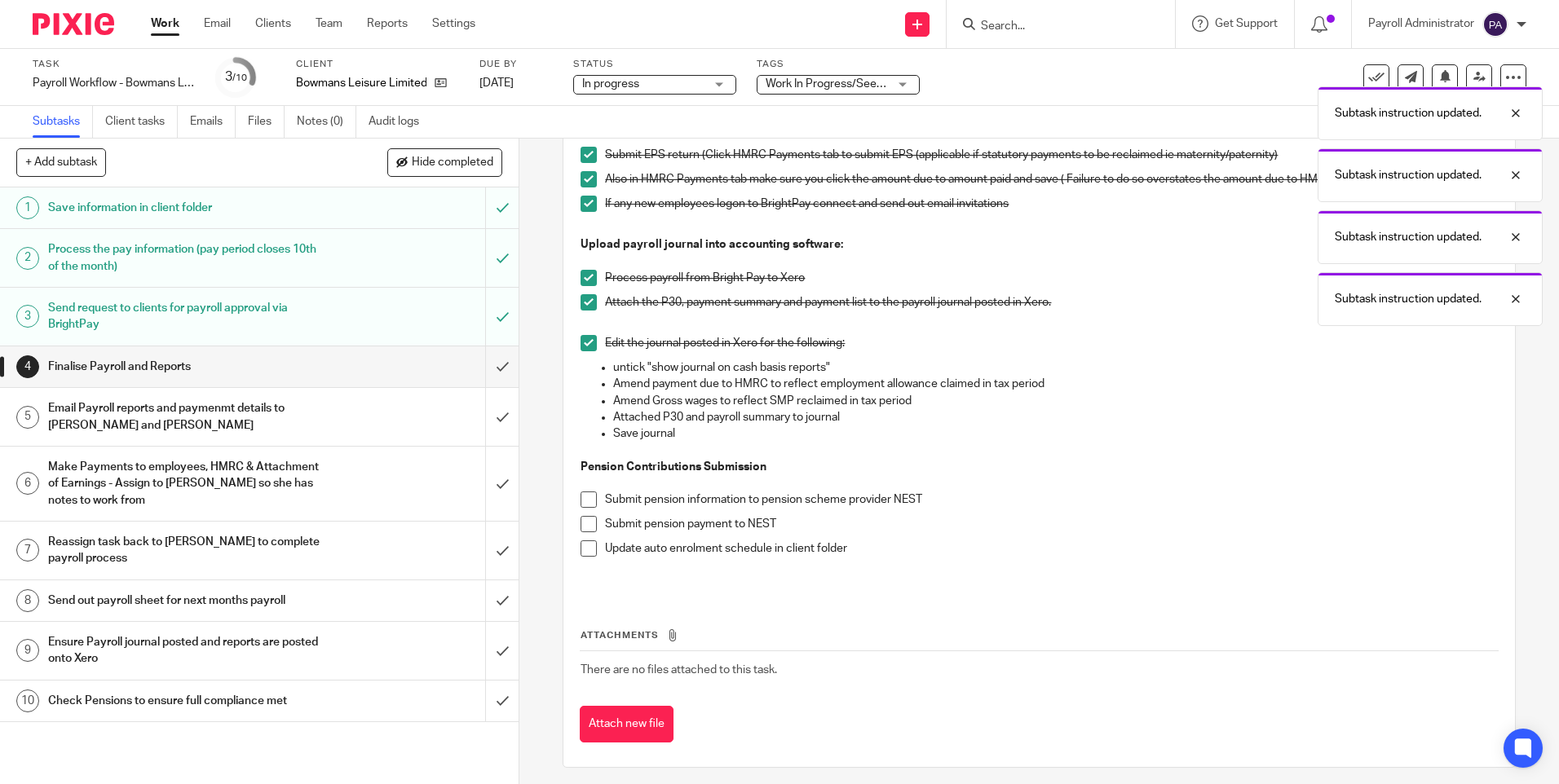
scroll to position [245, 0]
click at [581, 501] on span at bounding box center [588, 498] width 16 height 16
click at [580, 515] on span at bounding box center [588, 523] width 16 height 16
click at [584, 548] on span at bounding box center [588, 546] width 16 height 16
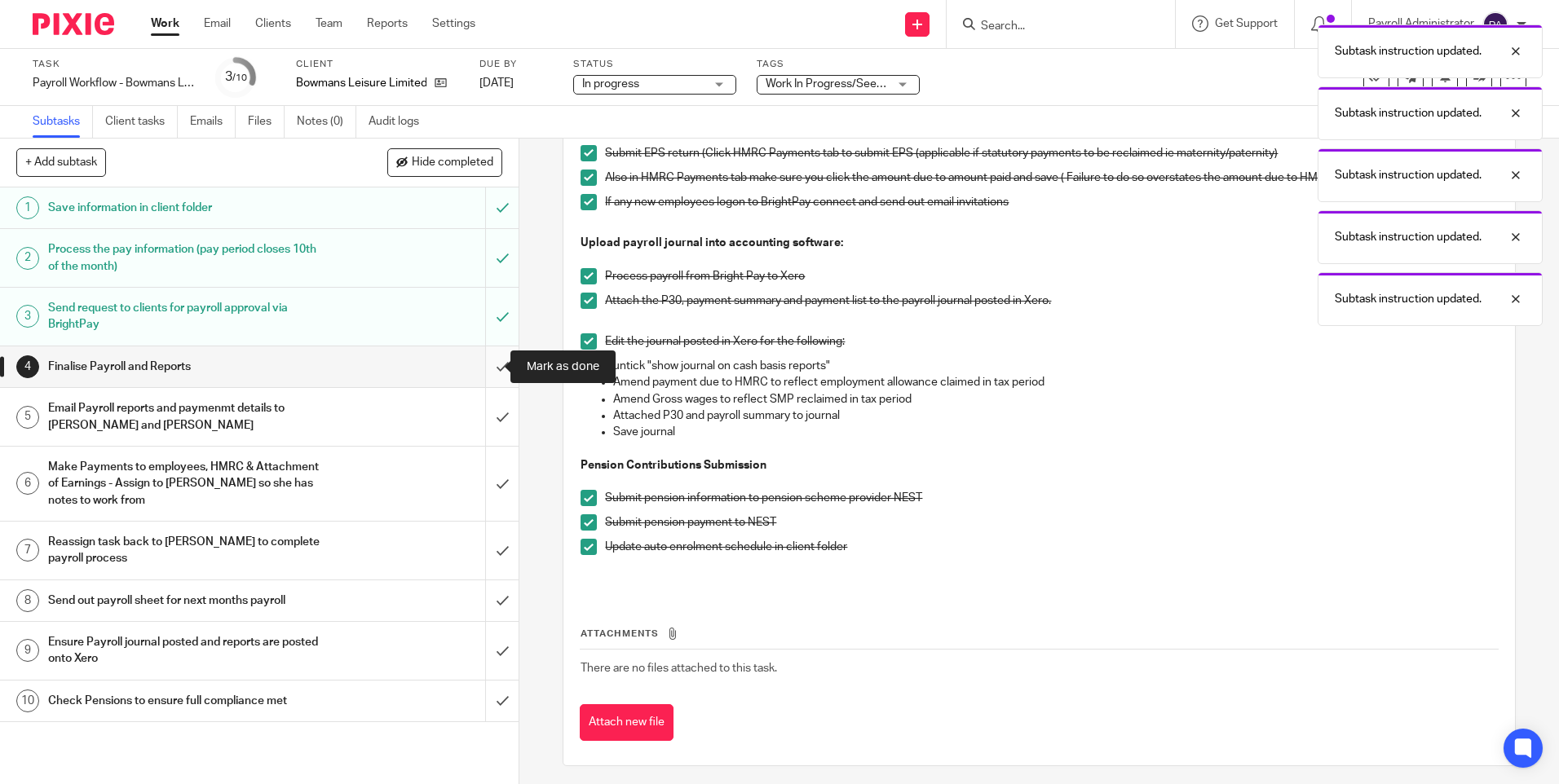
click at [486, 362] on input "submit" at bounding box center [260, 366] width 519 height 41
